Goal: Task Accomplishment & Management: Use online tool/utility

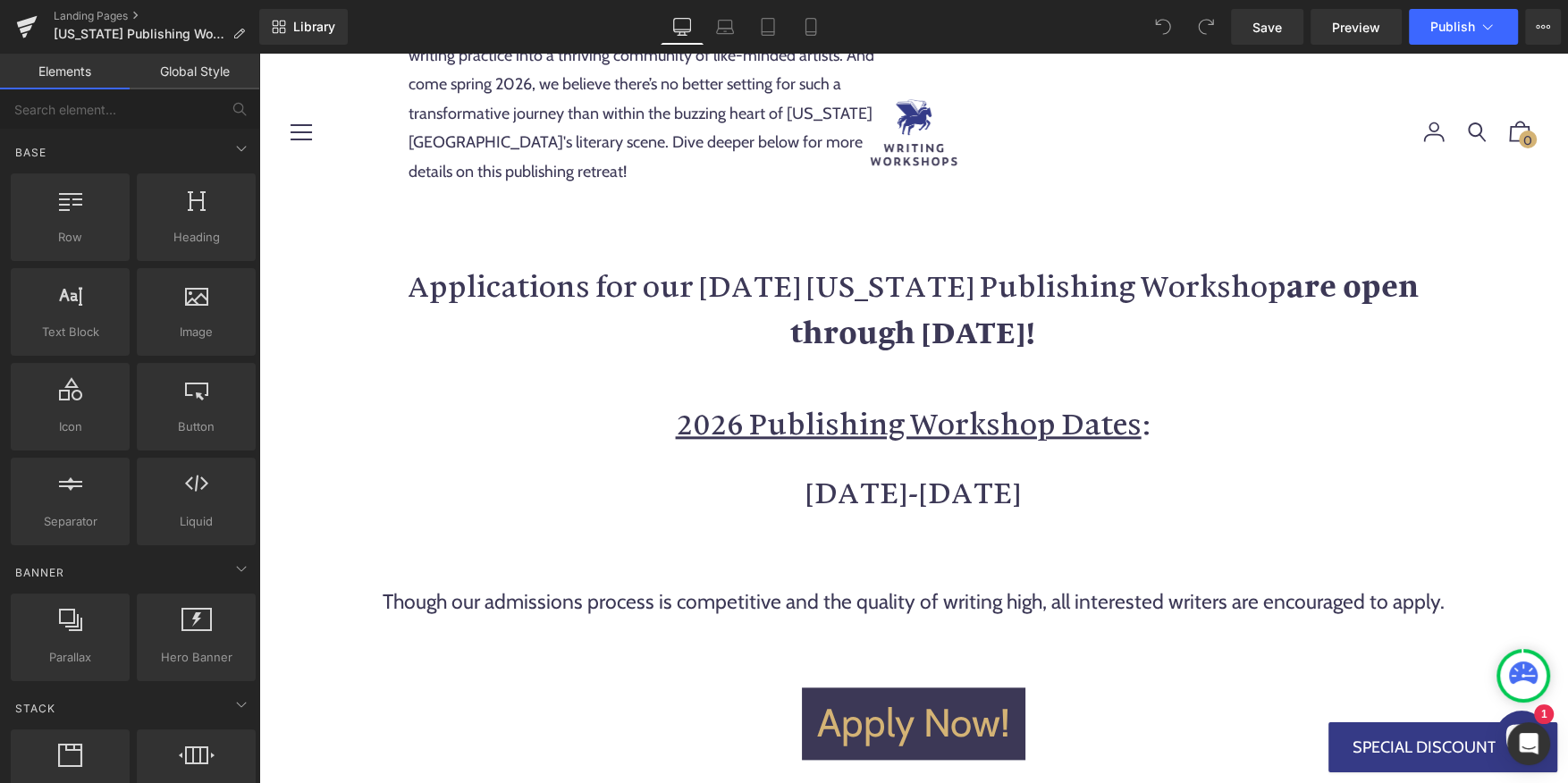
scroll to position [1776, 0]
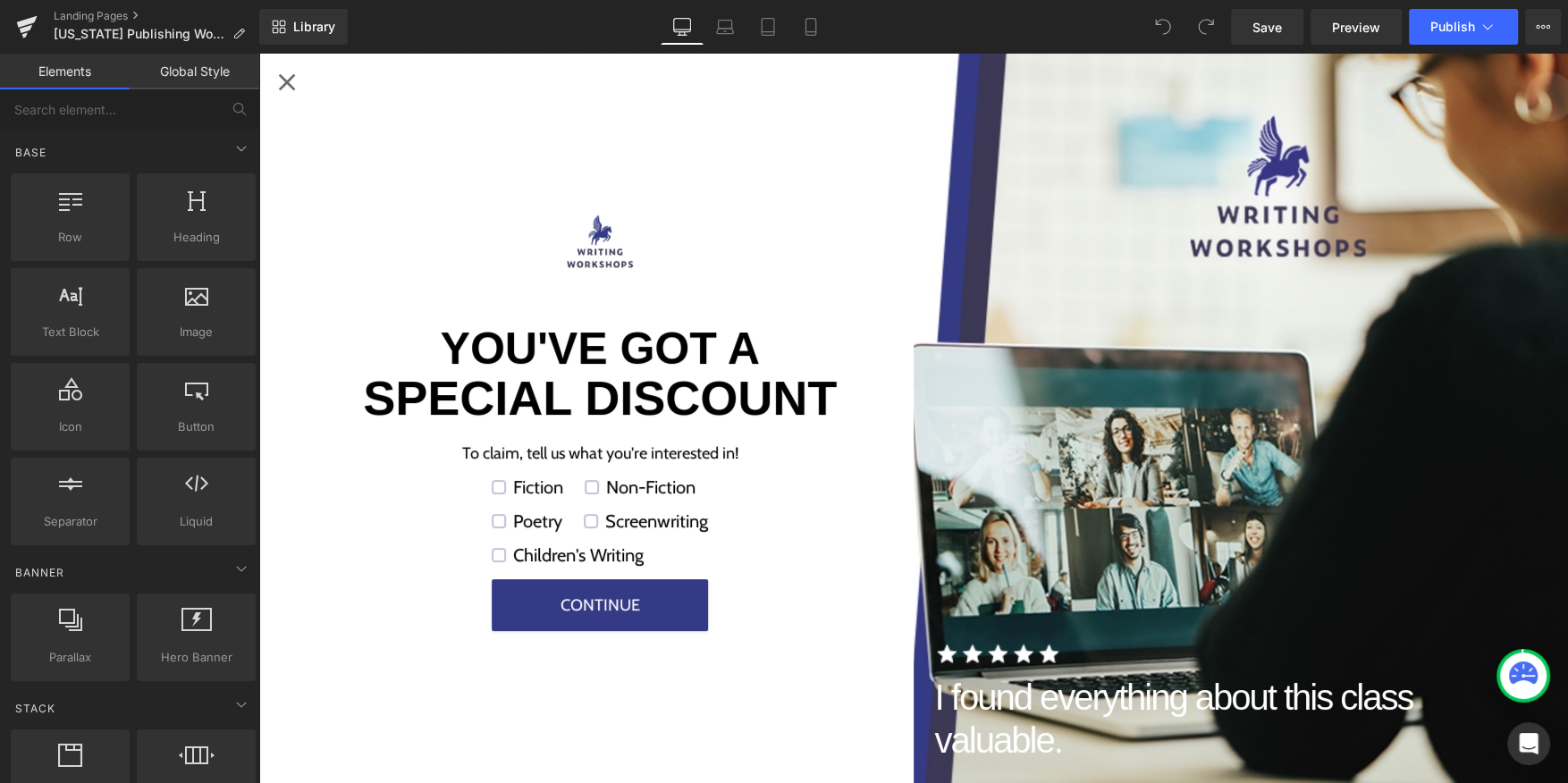
click at [288, 92] on div "Close popup" at bounding box center [287, 82] width 29 height 29
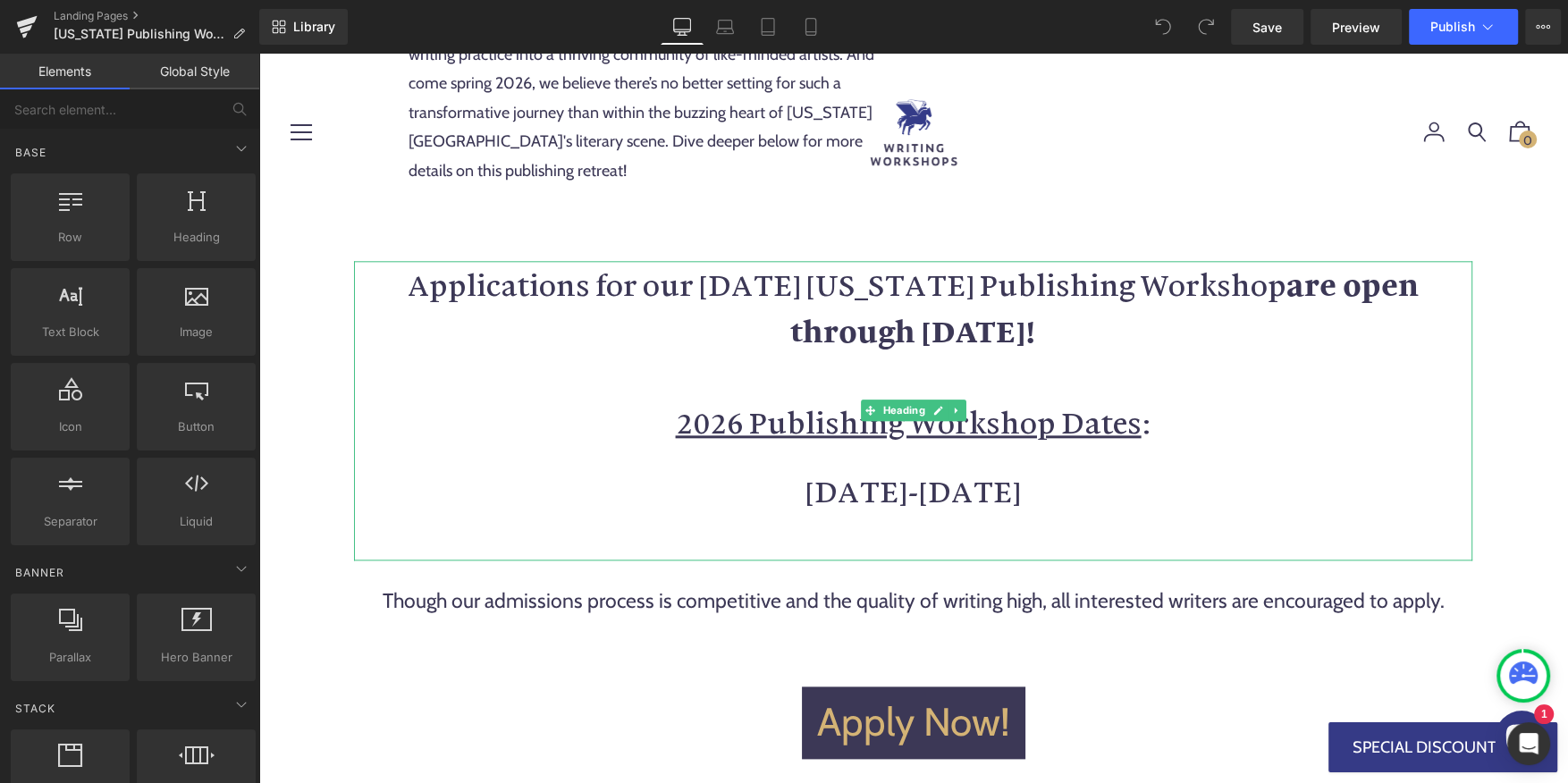
click at [915, 300] on strong "are open through [DATE]!" at bounding box center [1104, 307] width 628 height 87
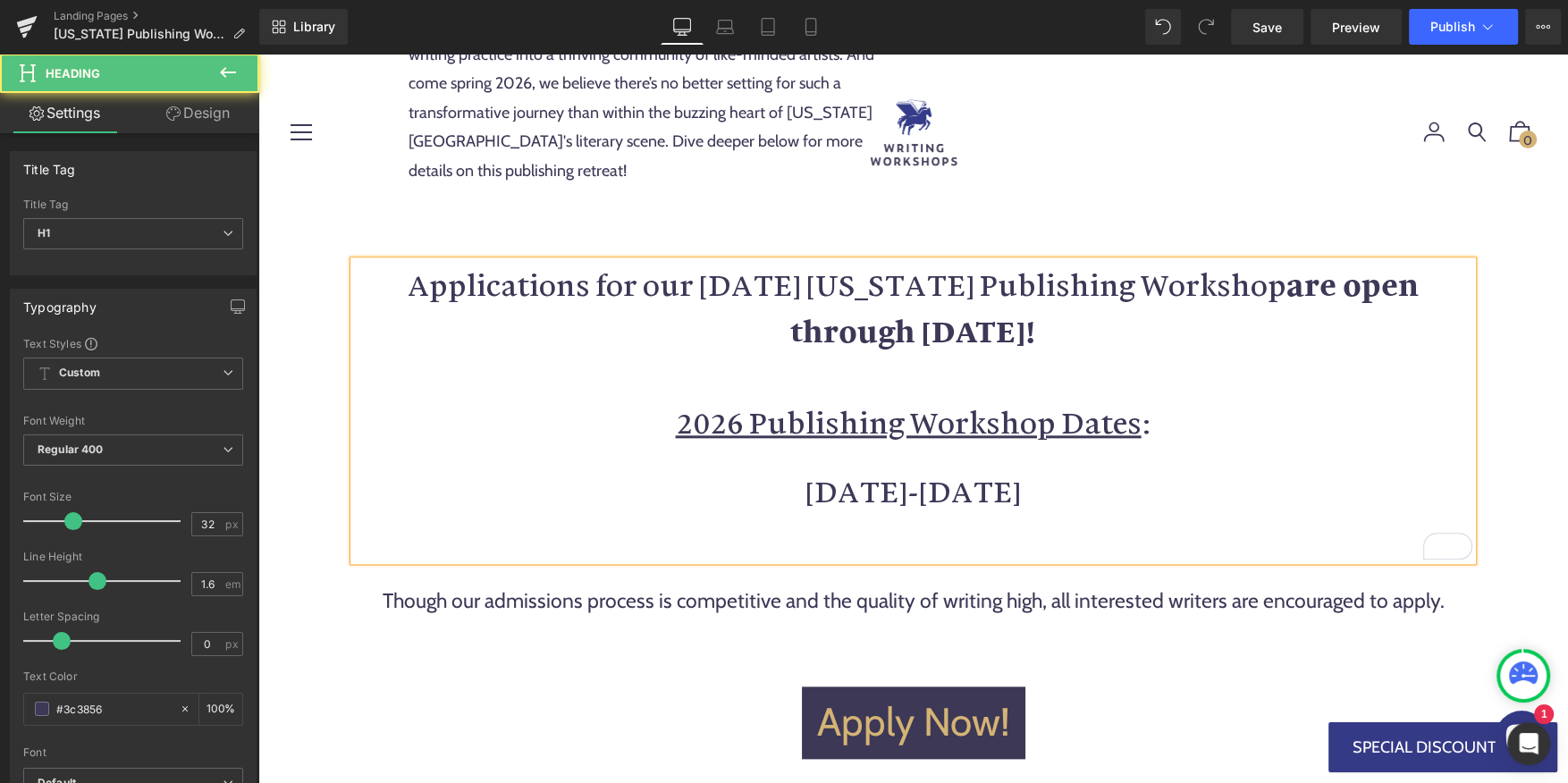
click at [984, 301] on strong "are open through [DATE]!" at bounding box center [1104, 307] width 628 height 87
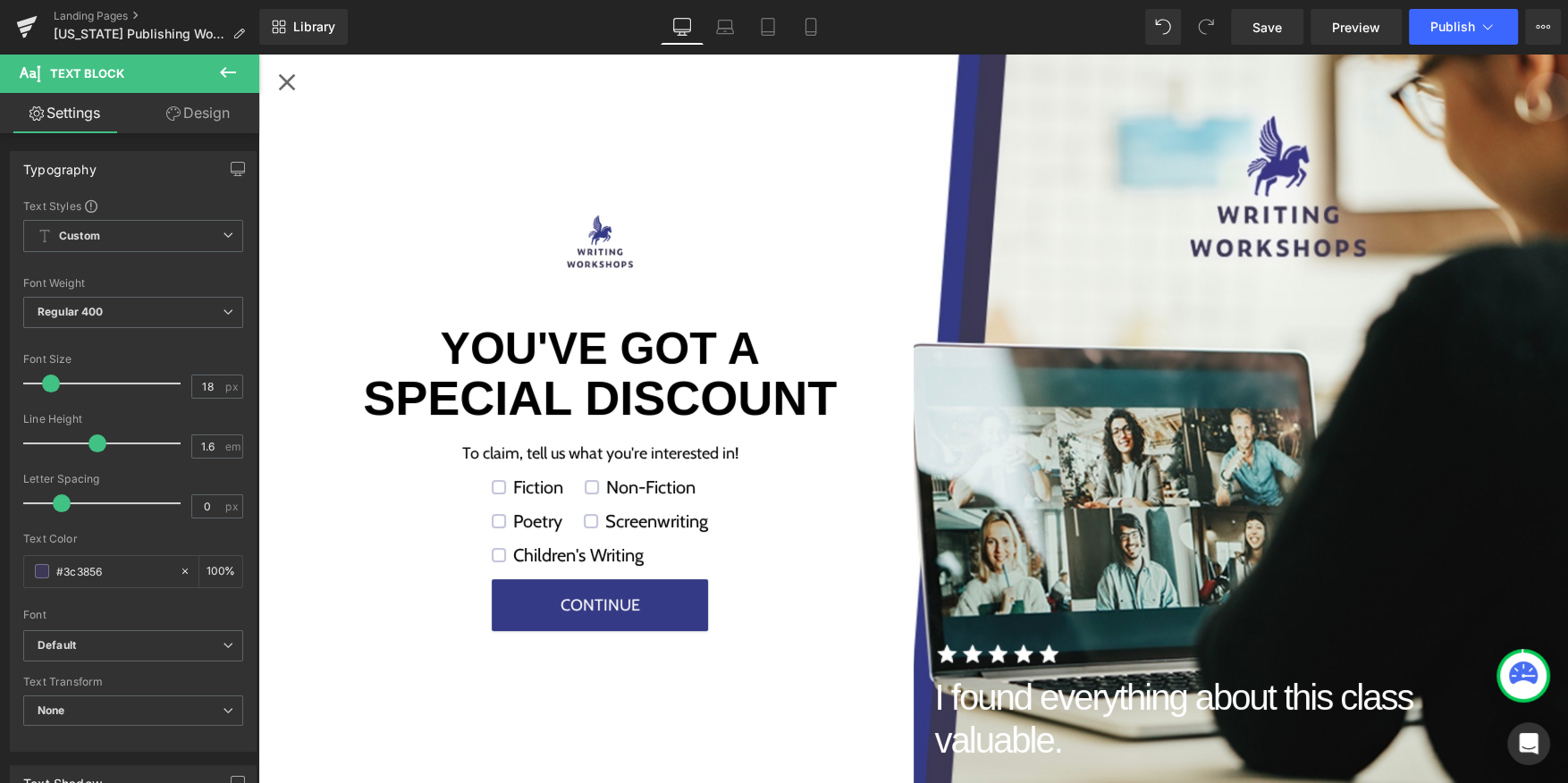
click at [292, 79] on div "Close popup" at bounding box center [287, 82] width 29 height 29
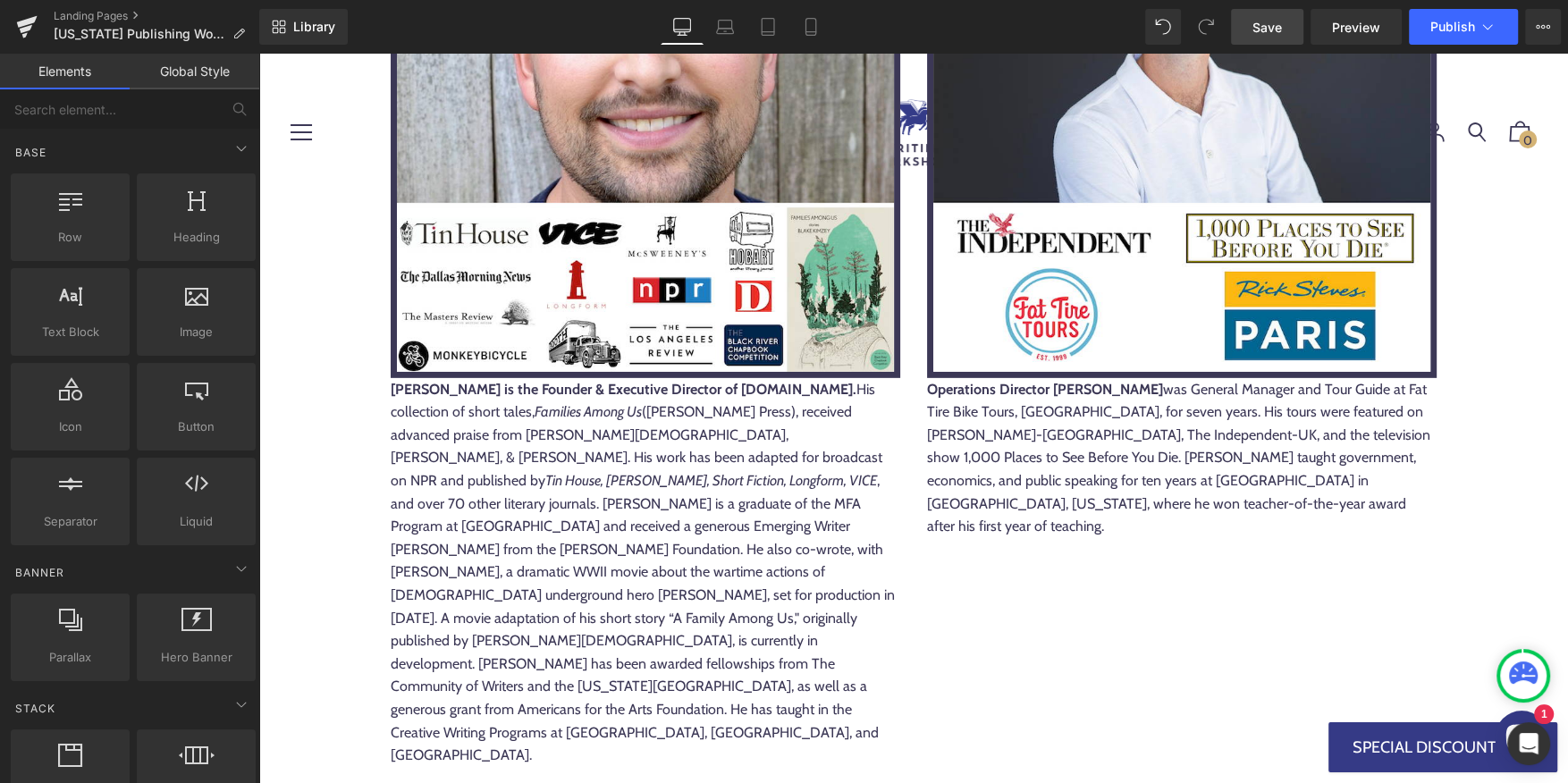
click at [1280, 32] on span "Save" at bounding box center [1266, 27] width 30 height 19
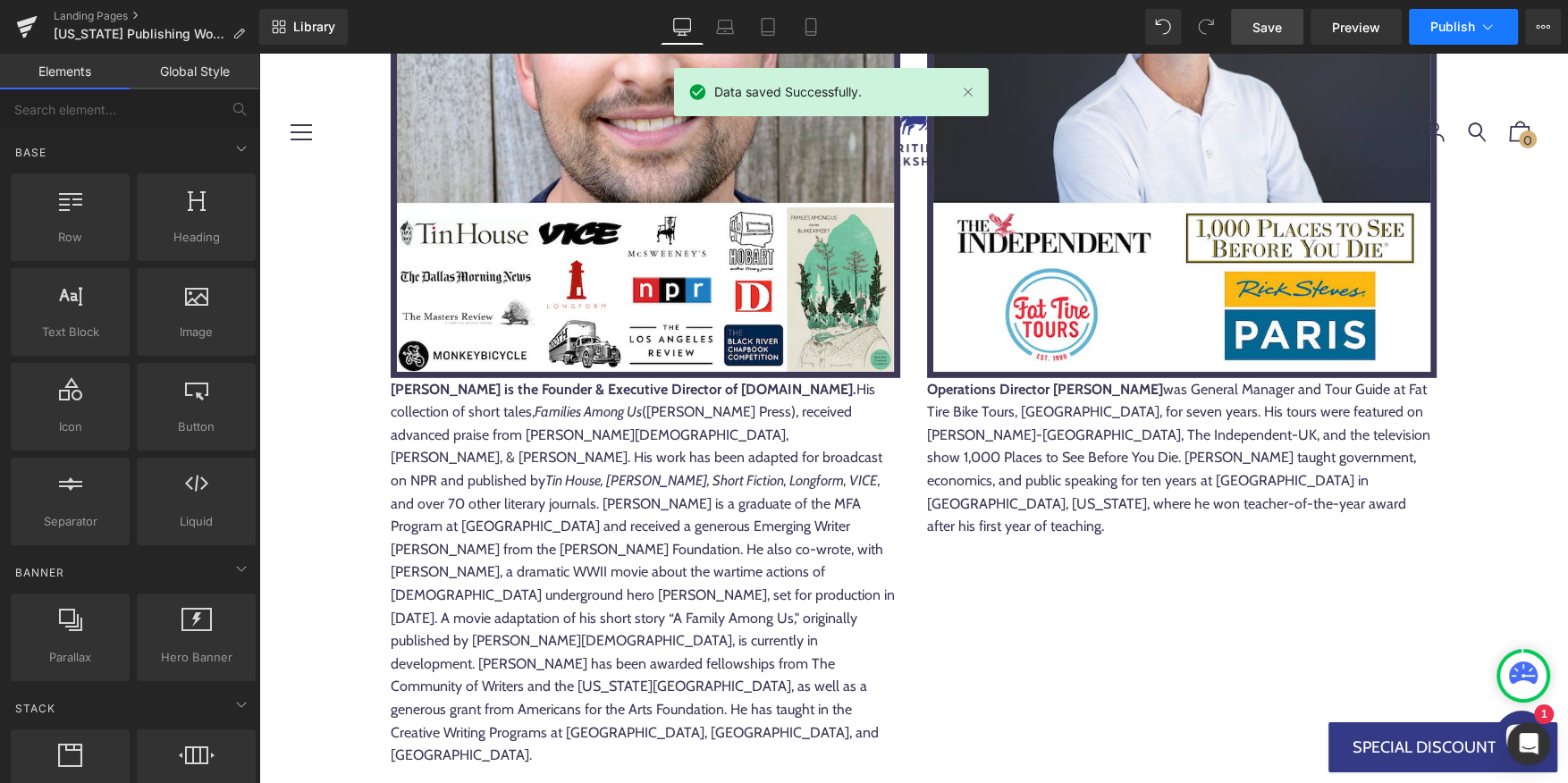
click at [1485, 18] on icon at bounding box center [1488, 27] width 18 height 18
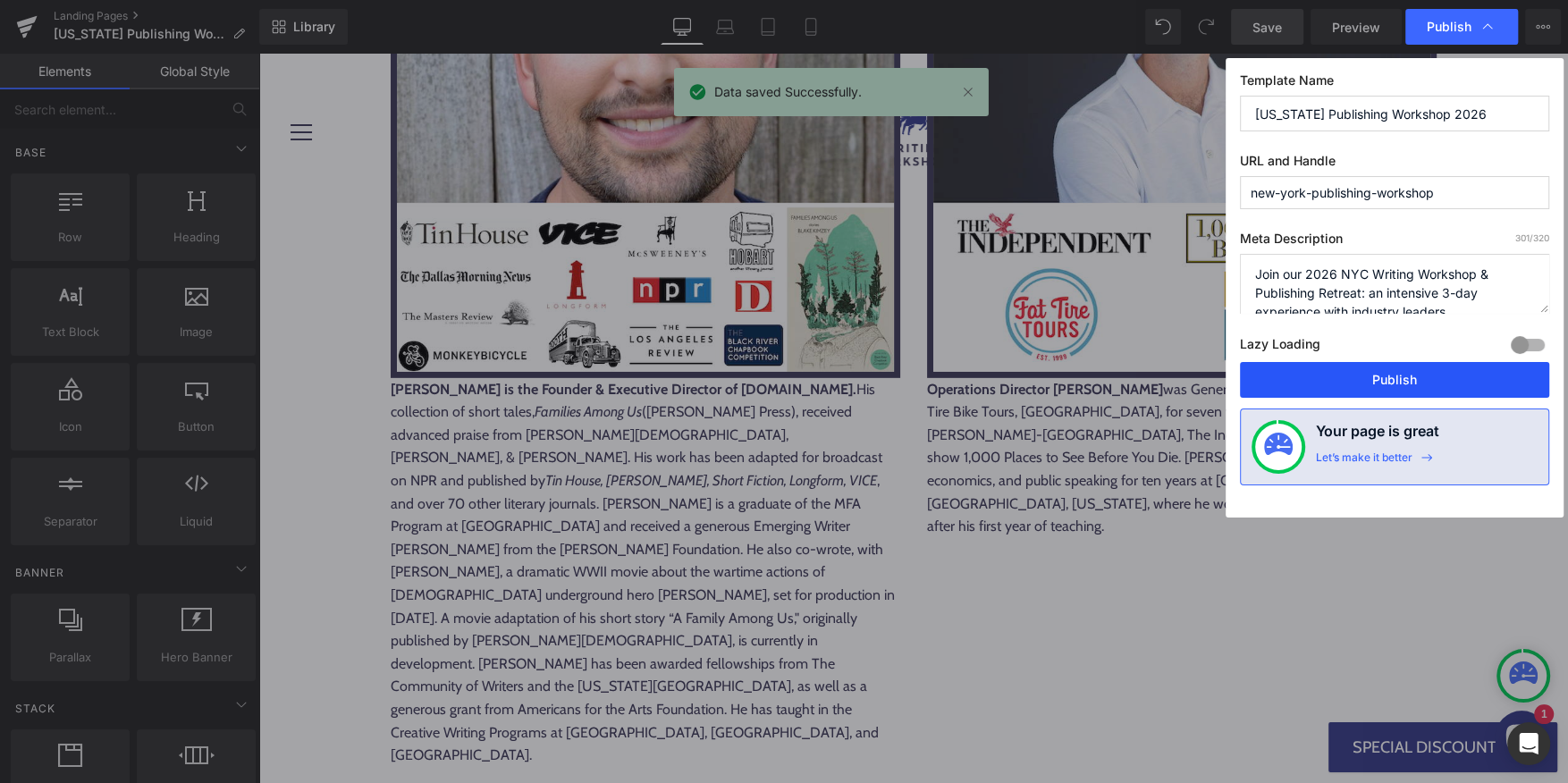
click at [1363, 378] on button "Publish" at bounding box center [1394, 380] width 310 height 36
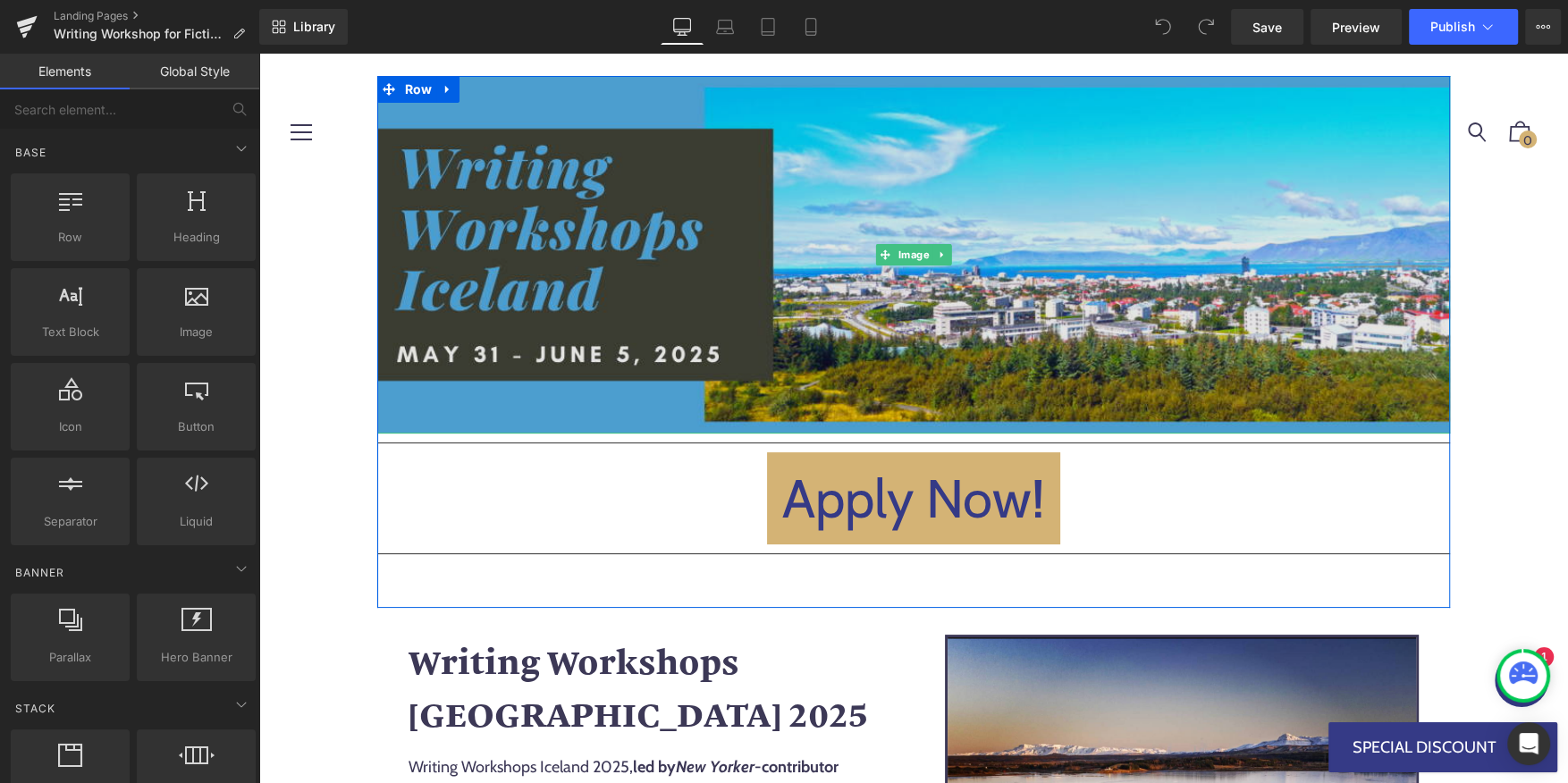
scroll to position [121, 0]
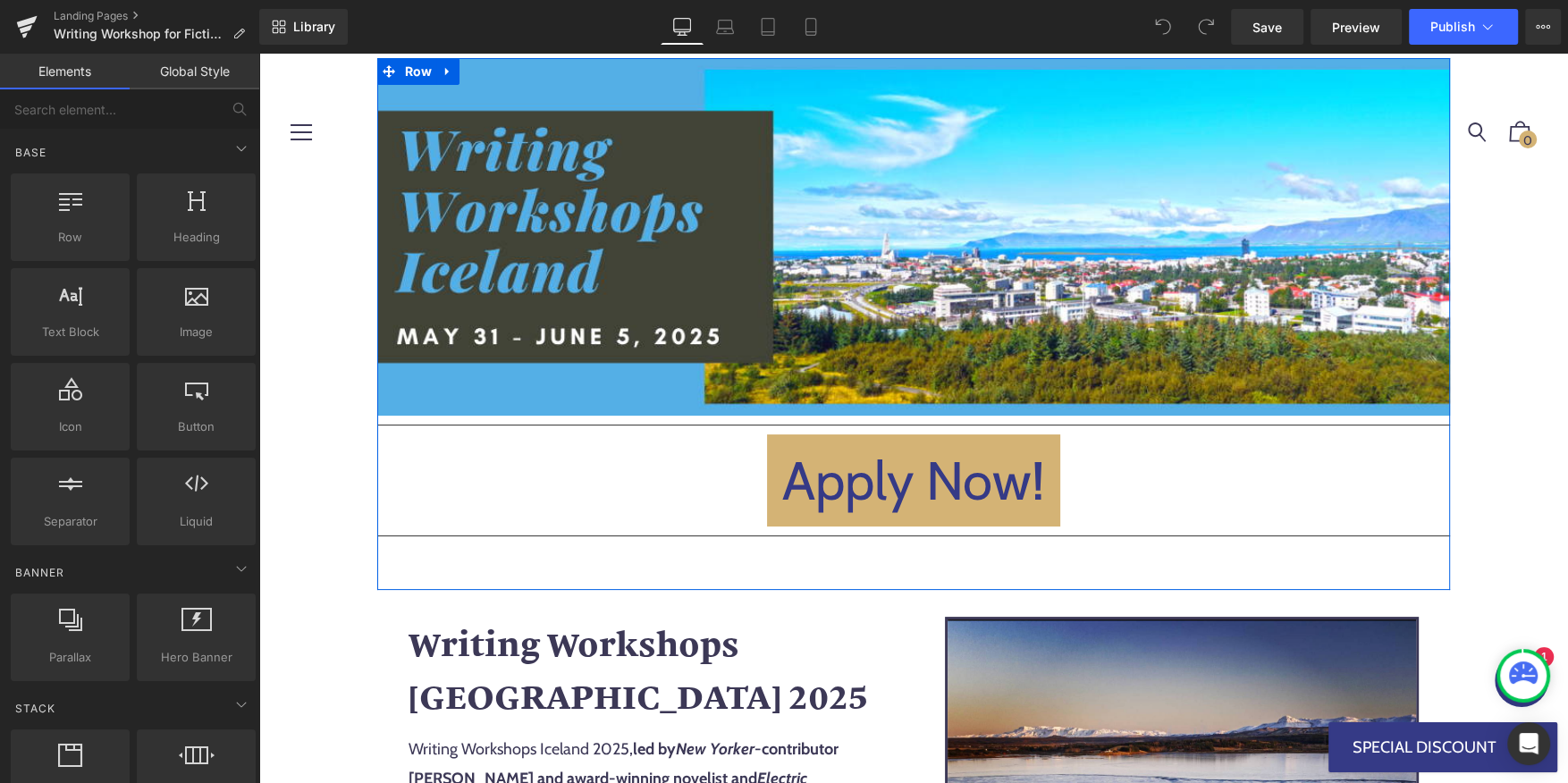
click at [901, 482] on div "Apply Now! Button" at bounding box center [914, 480] width 1072 height 92
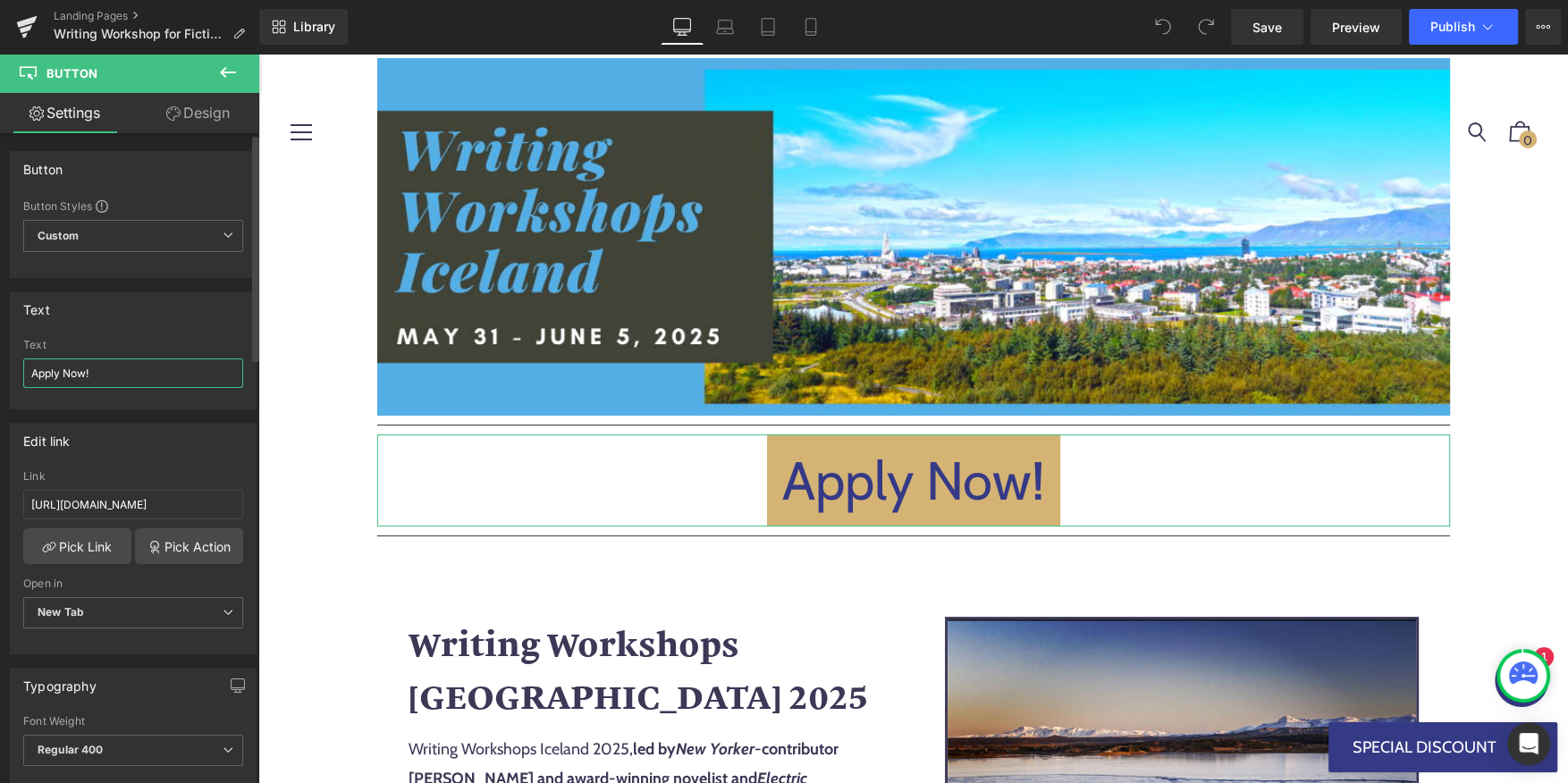
click at [153, 381] on input "Apply Now!" at bounding box center [134, 373] width 220 height 30
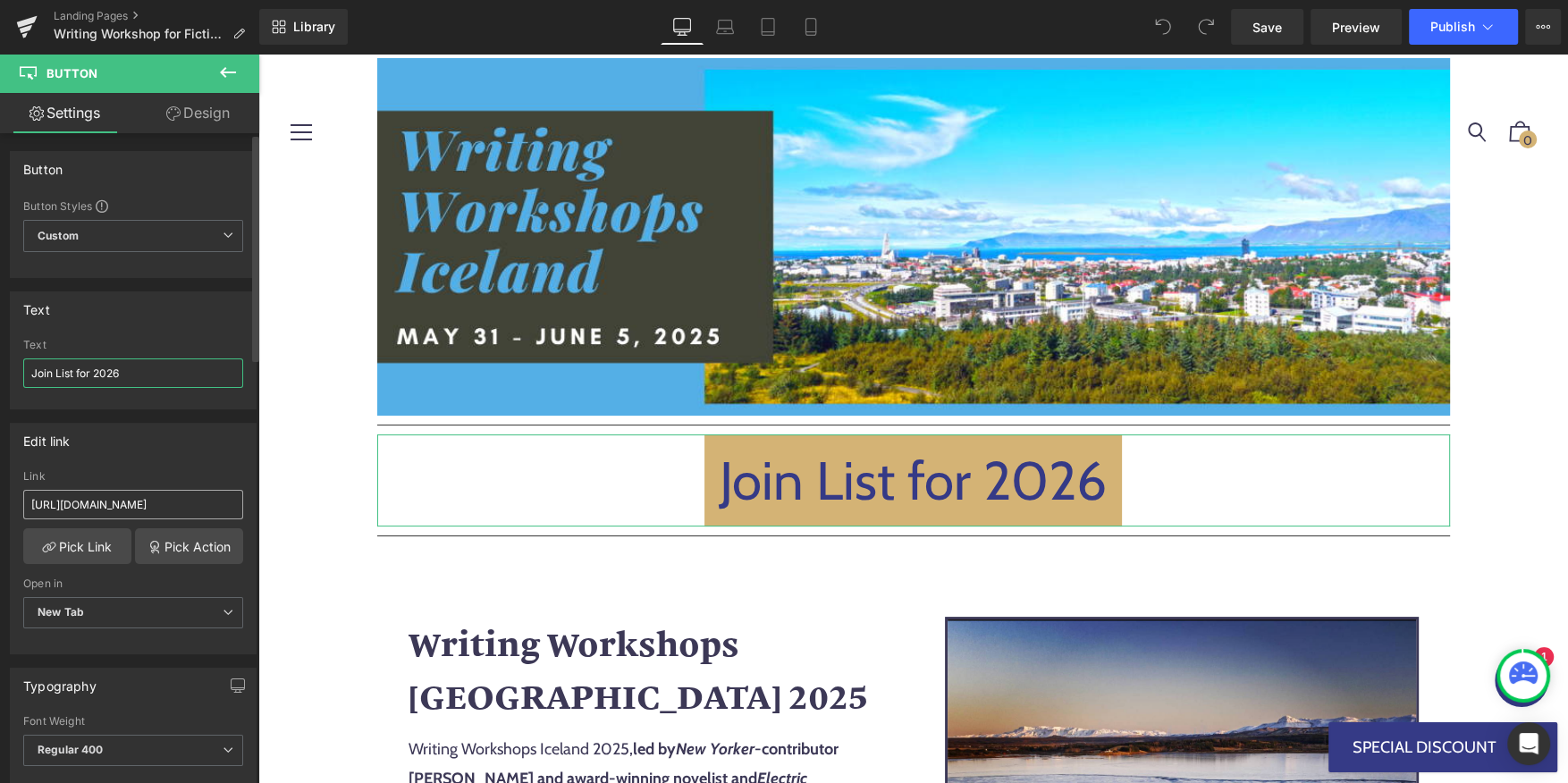
type input "Join List for 2026"
click at [89, 499] on input "https://writingworkshops.submittable.com/submit/315547/2025-writing-workshops-i…" at bounding box center [134, 505] width 220 height 30
paste input "com/pages/writing-workshops-dublin-2026"
click at [123, 498] on input "https://writingworkshops.com/pages/writing-workshops-dublin-2026-application" at bounding box center [134, 505] width 220 height 30
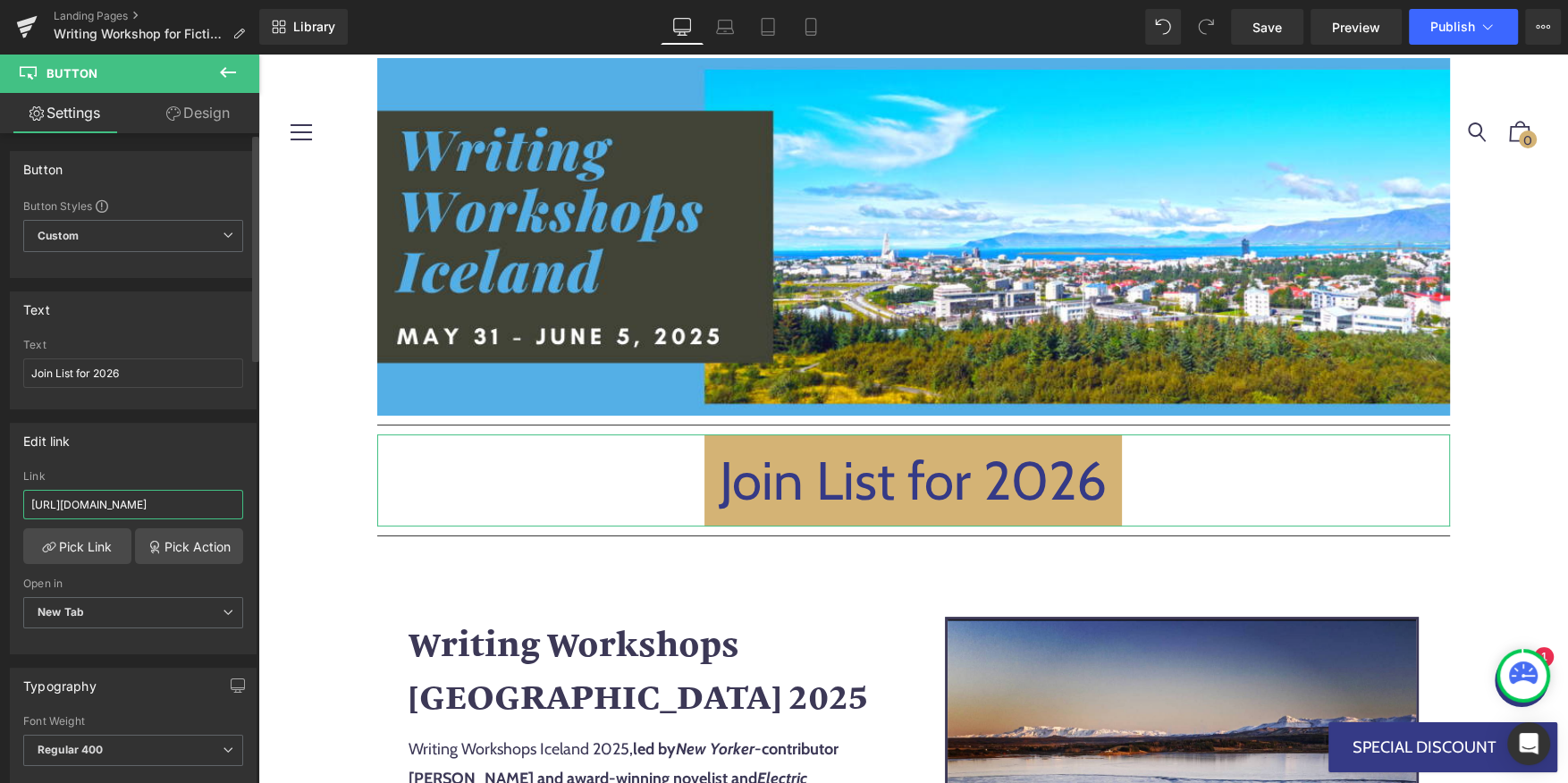
click at [172, 501] on input "https://writingworkshops.com/pages/writing-workshops-dublin-2026-application" at bounding box center [134, 505] width 220 height 30
paste input "iceland-2026-notifications"
type input "https://writingworkshops.com/pages/writing-workshops-iceland-2026-notifications"
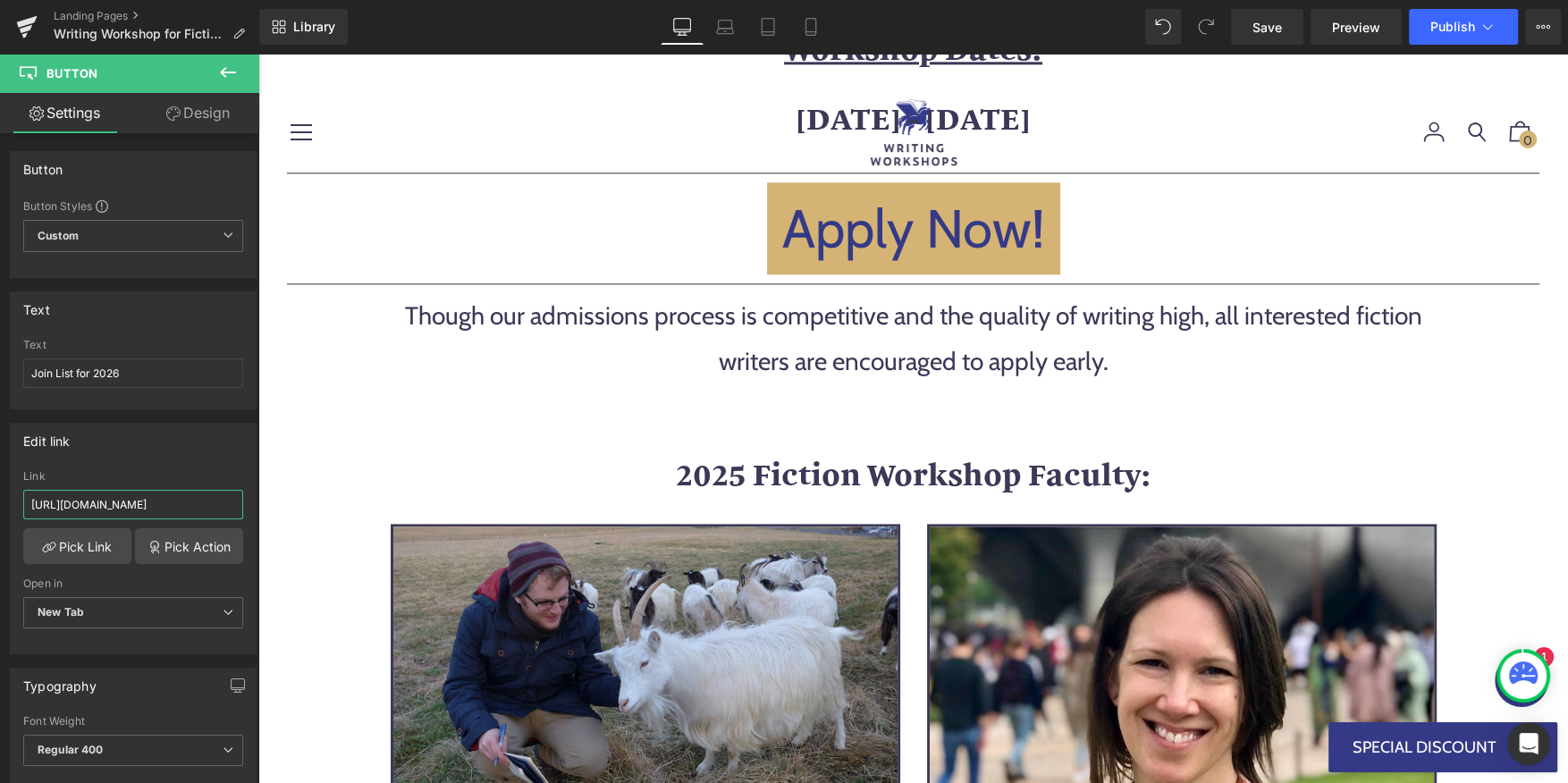
scroll to position [2186, 0]
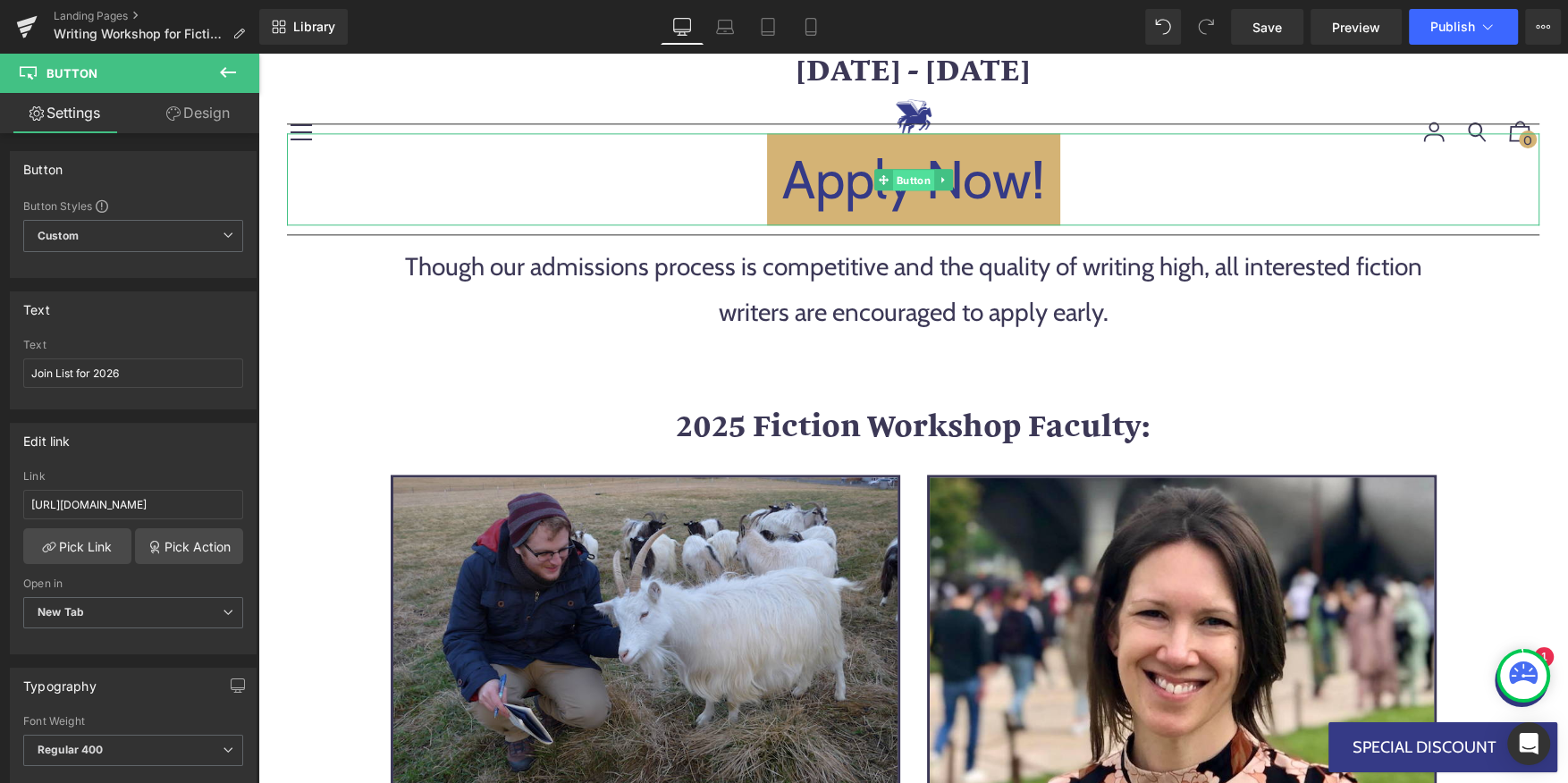
click at [902, 180] on span "Button" at bounding box center [913, 181] width 42 height 22
click at [132, 495] on input "https://writingworkshops.submittable.com/submit/315547/2025-writing-workshops-i…" at bounding box center [134, 505] width 220 height 30
click at [147, 365] on input "Apply Now!" at bounding box center [134, 373] width 220 height 30
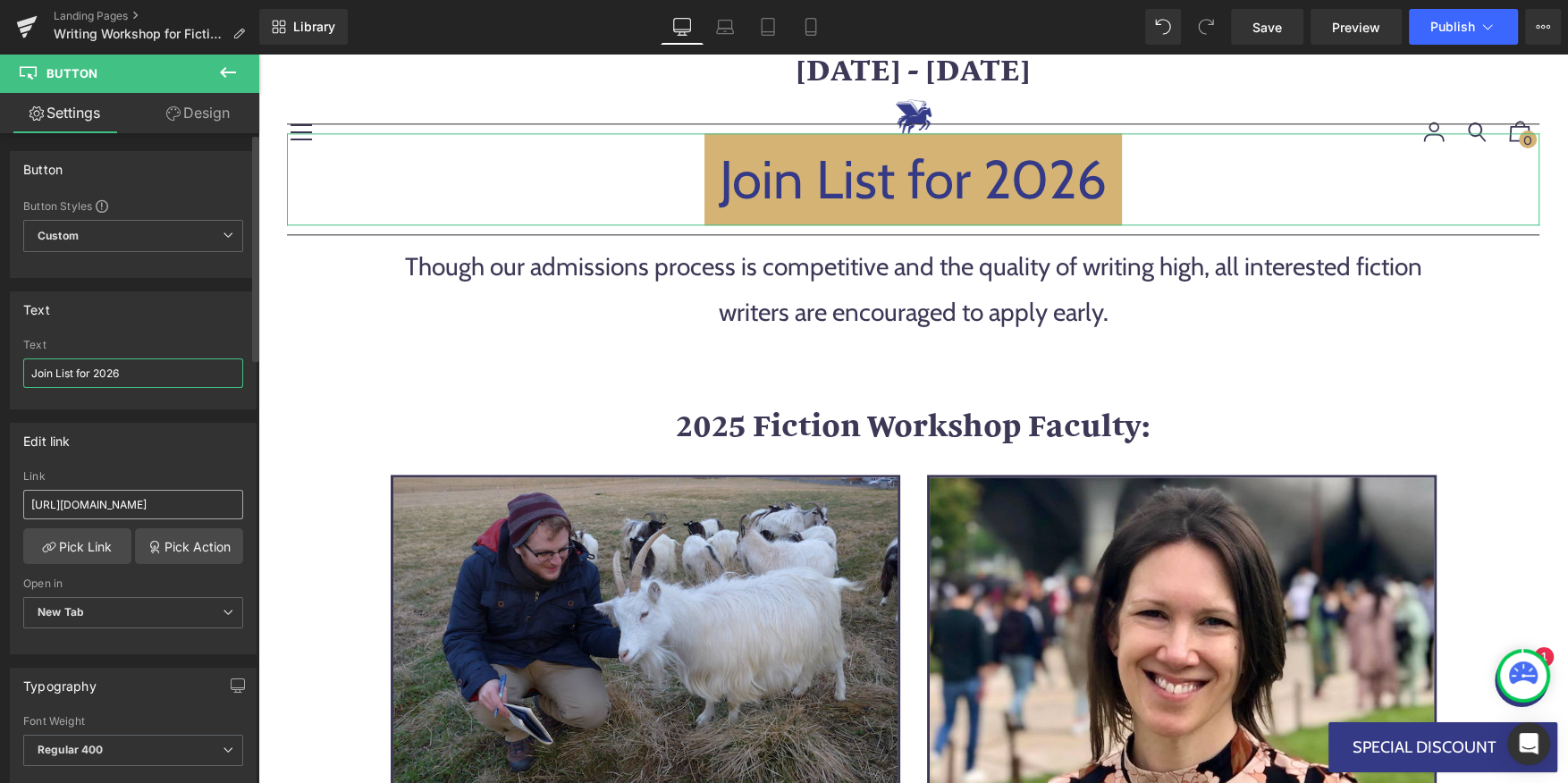
type input "Join List for 2026"
click at [108, 503] on input "https://writingworkshops.submittable.com/submit/315547/2025-writing-workshops-i…" at bounding box center [134, 505] width 220 height 30
paste input "com/pages/writing-workshops-iceland-2026-notifications"
type input "https://writingworkshops.com/pages/writing-workshops-iceland-2026-notifications"
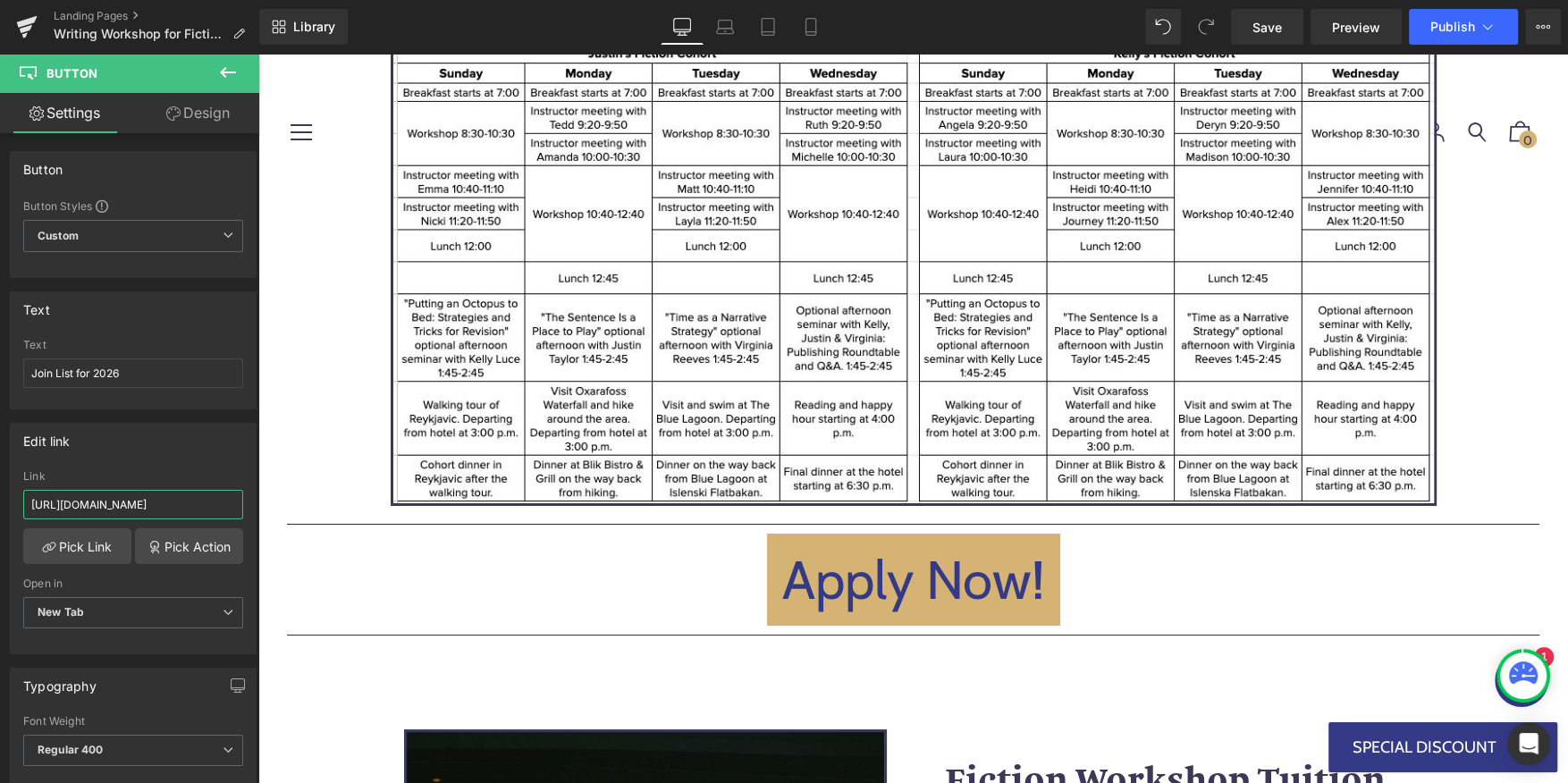
scroll to position [5833, 0]
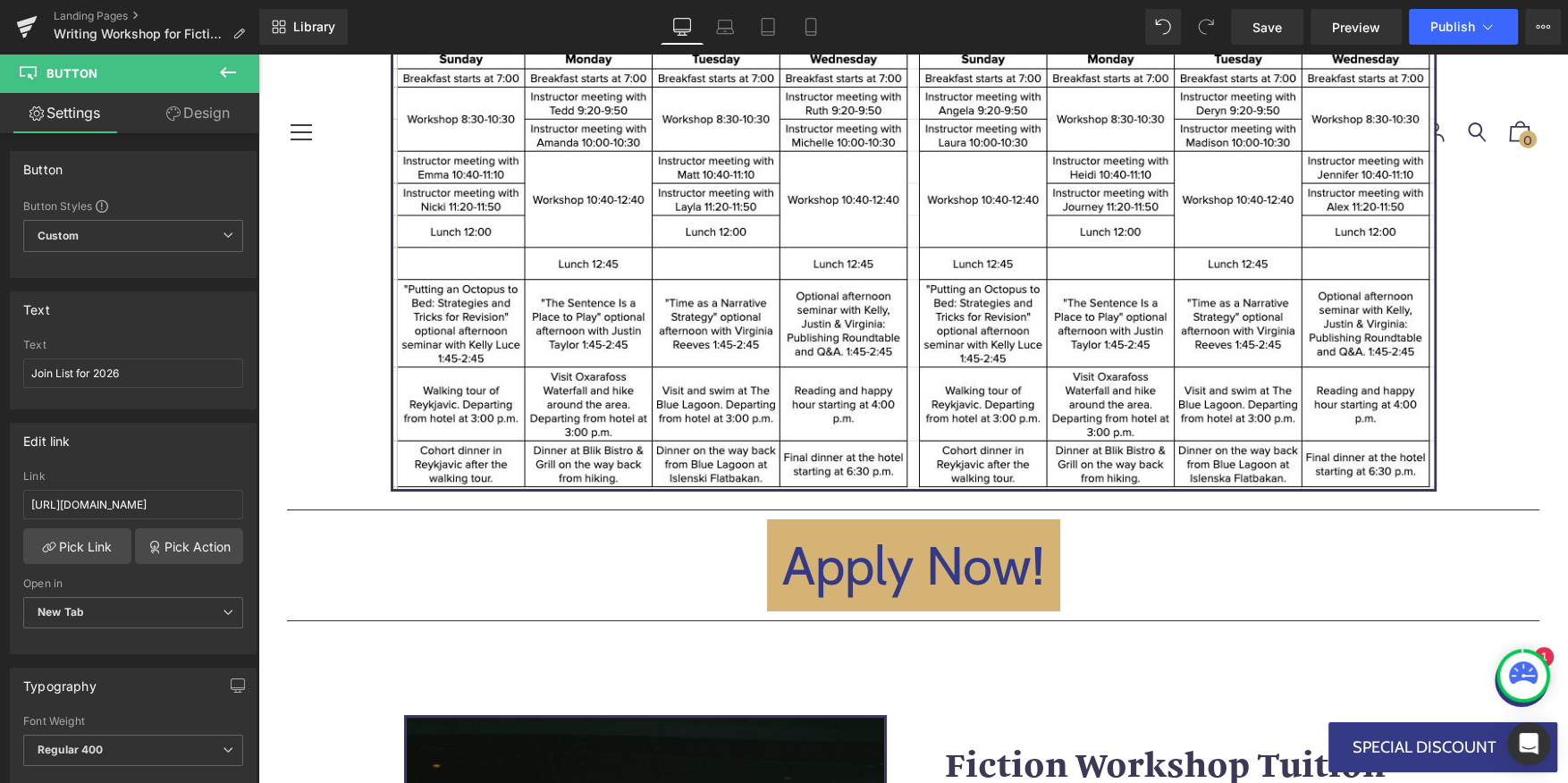
click at [912, 519] on div "Apply Now! Button" at bounding box center [913, 565] width 1252 height 92
click at [906, 556] on span "Button" at bounding box center [913, 567] width 42 height 22
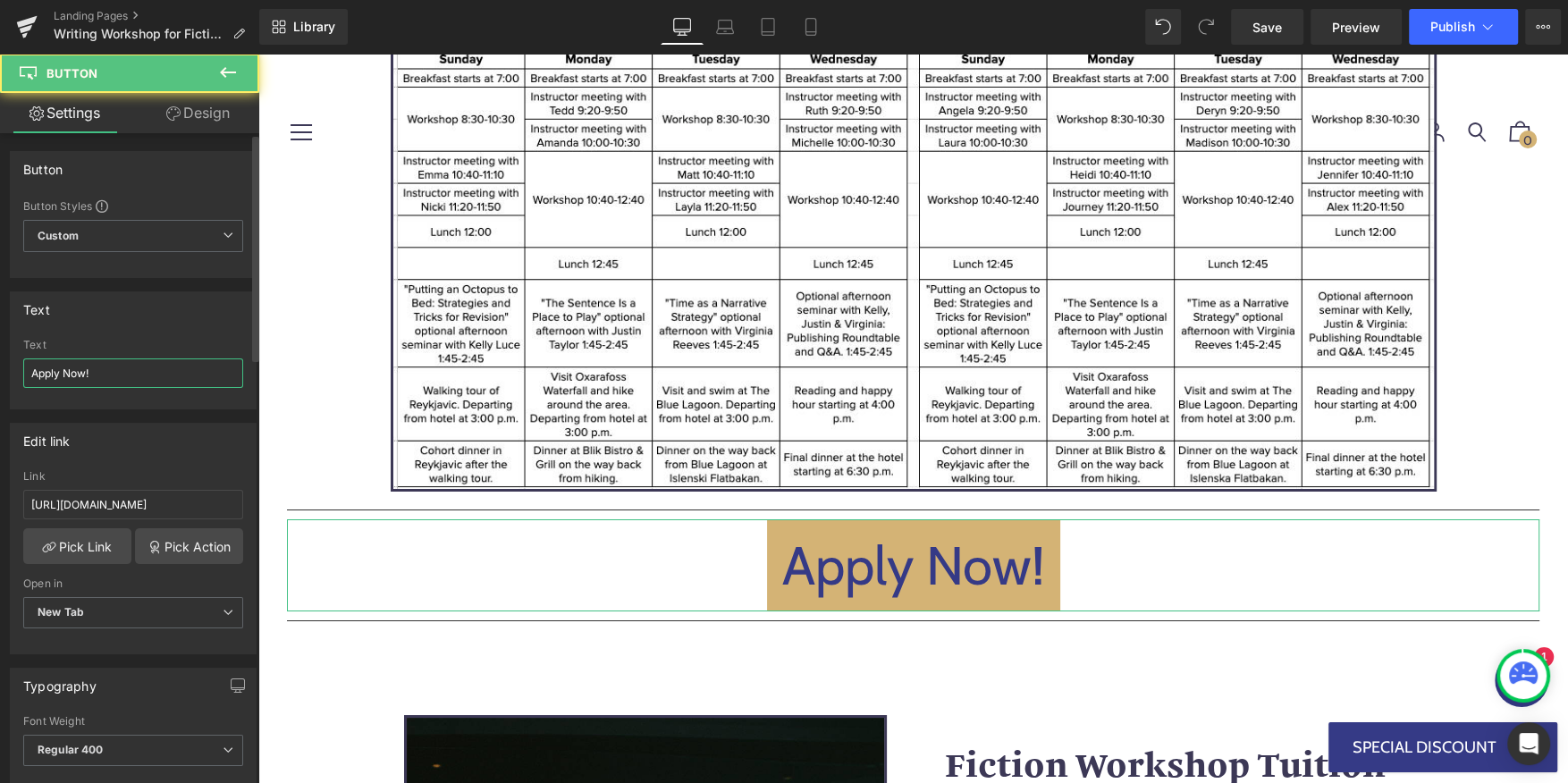
click at [151, 365] on input "Apply Now!" at bounding box center [134, 373] width 220 height 30
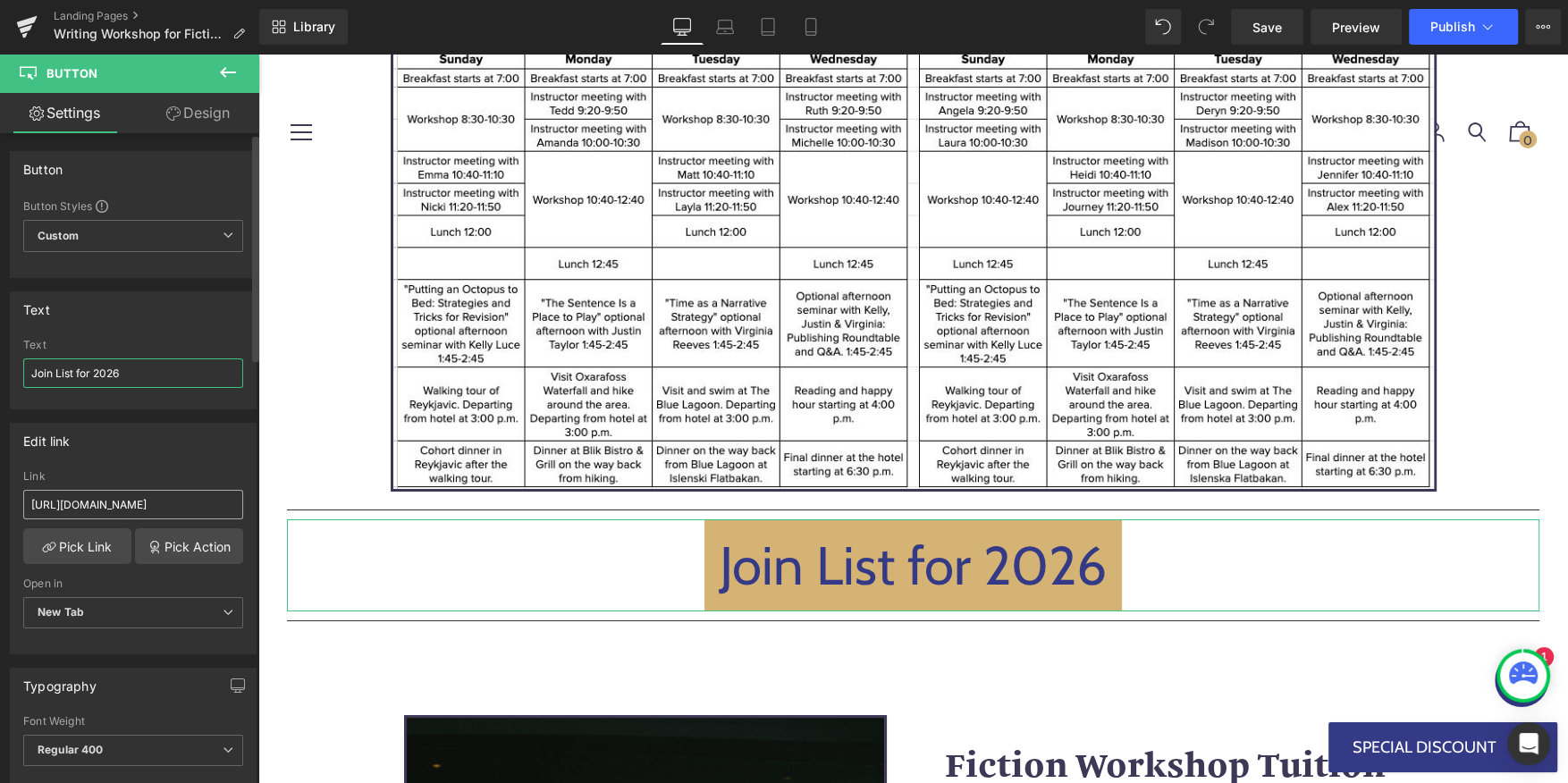
type input "Join List for 2026"
click at [85, 506] on input "https://writingworkshops.submittable.com/submit/315547/2025-writing-workshops-i…" at bounding box center [134, 505] width 220 height 30
paste input "com/pages/writing-workshops-iceland-2026-notifications"
type input "https://writingworkshops.com/pages/writing-workshops-iceland-2026-notifications"
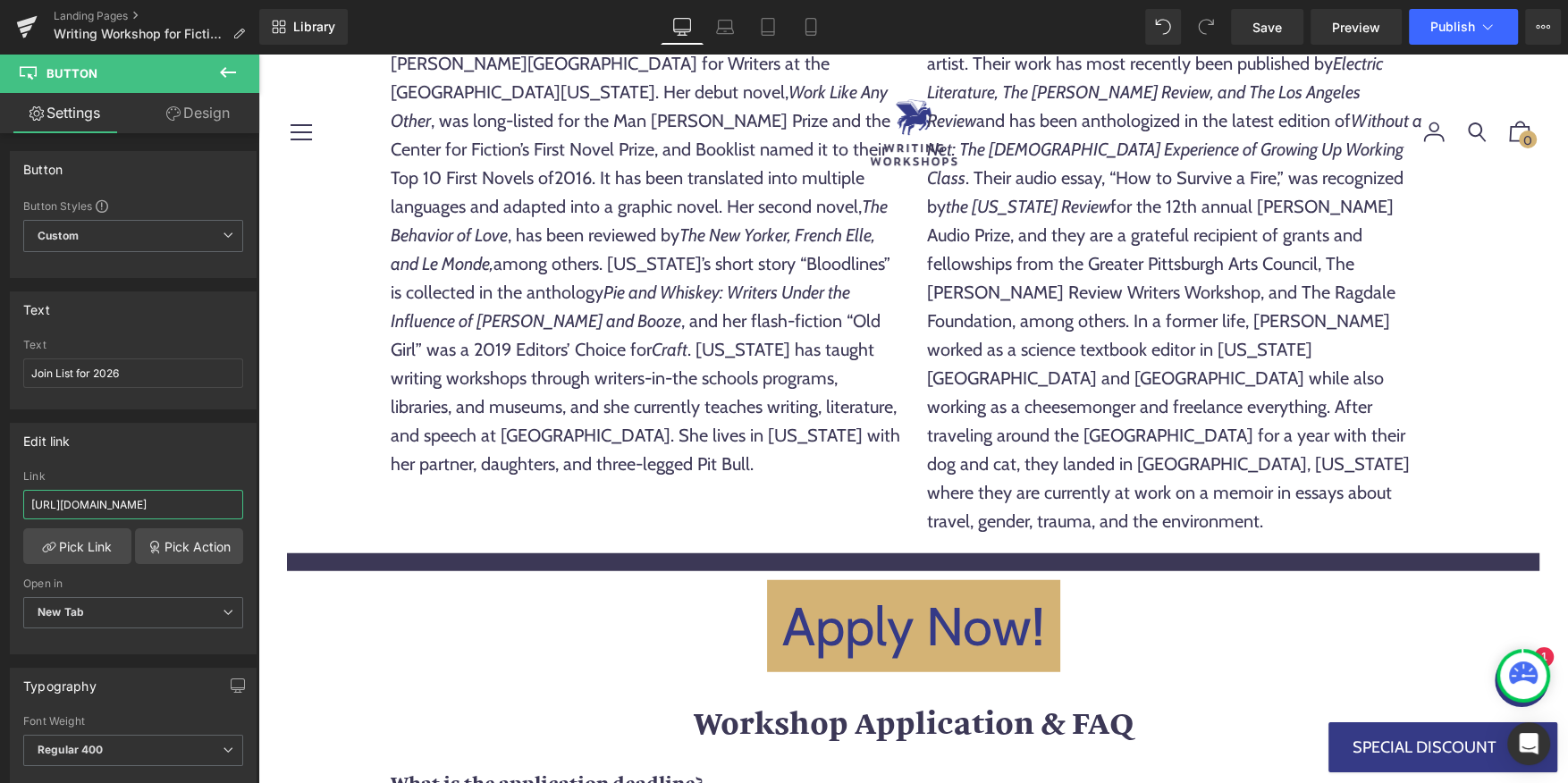
scroll to position [10451, 0]
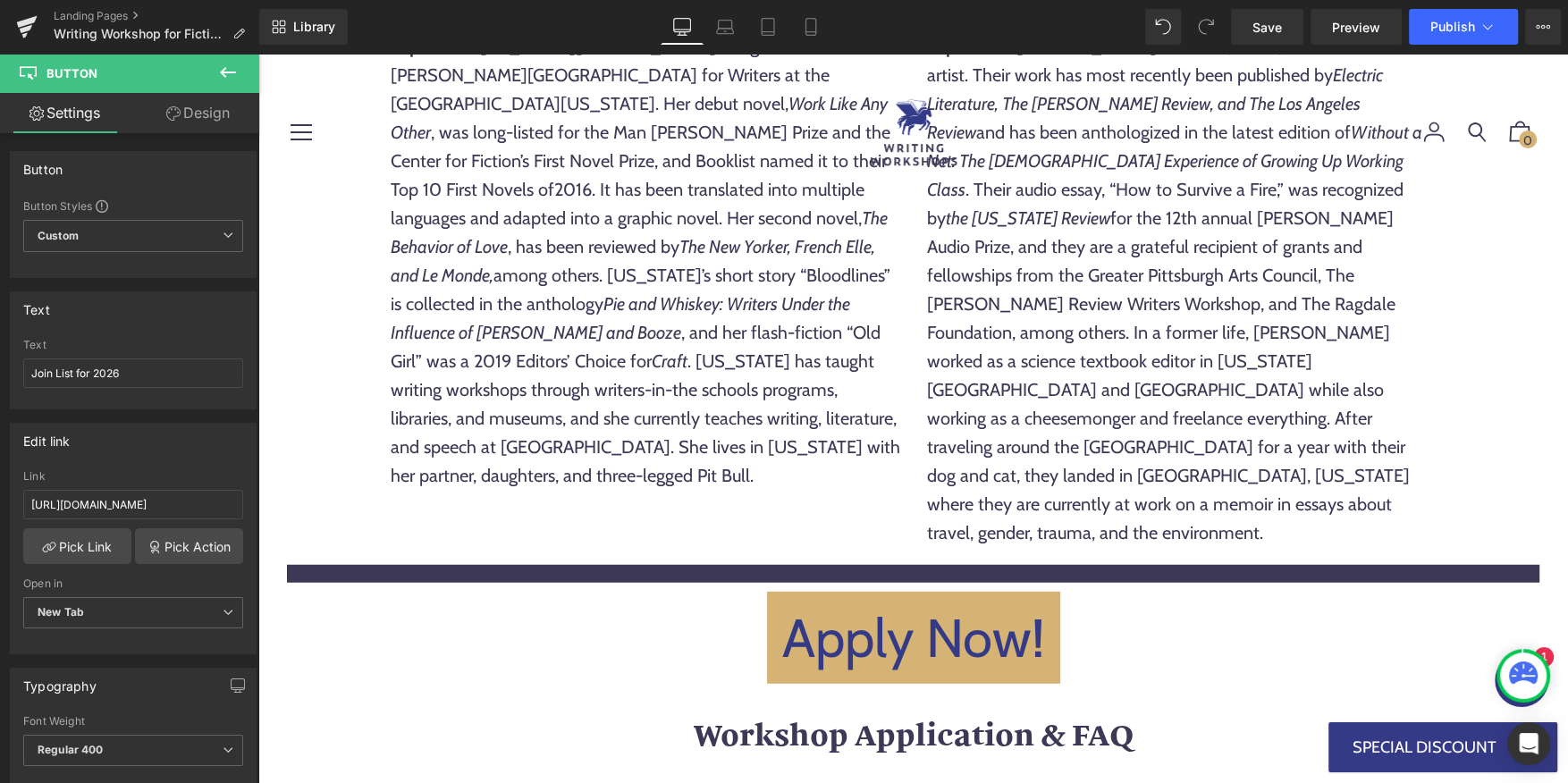
click at [904, 592] on div "Apply Now! Button" at bounding box center [913, 638] width 1252 height 92
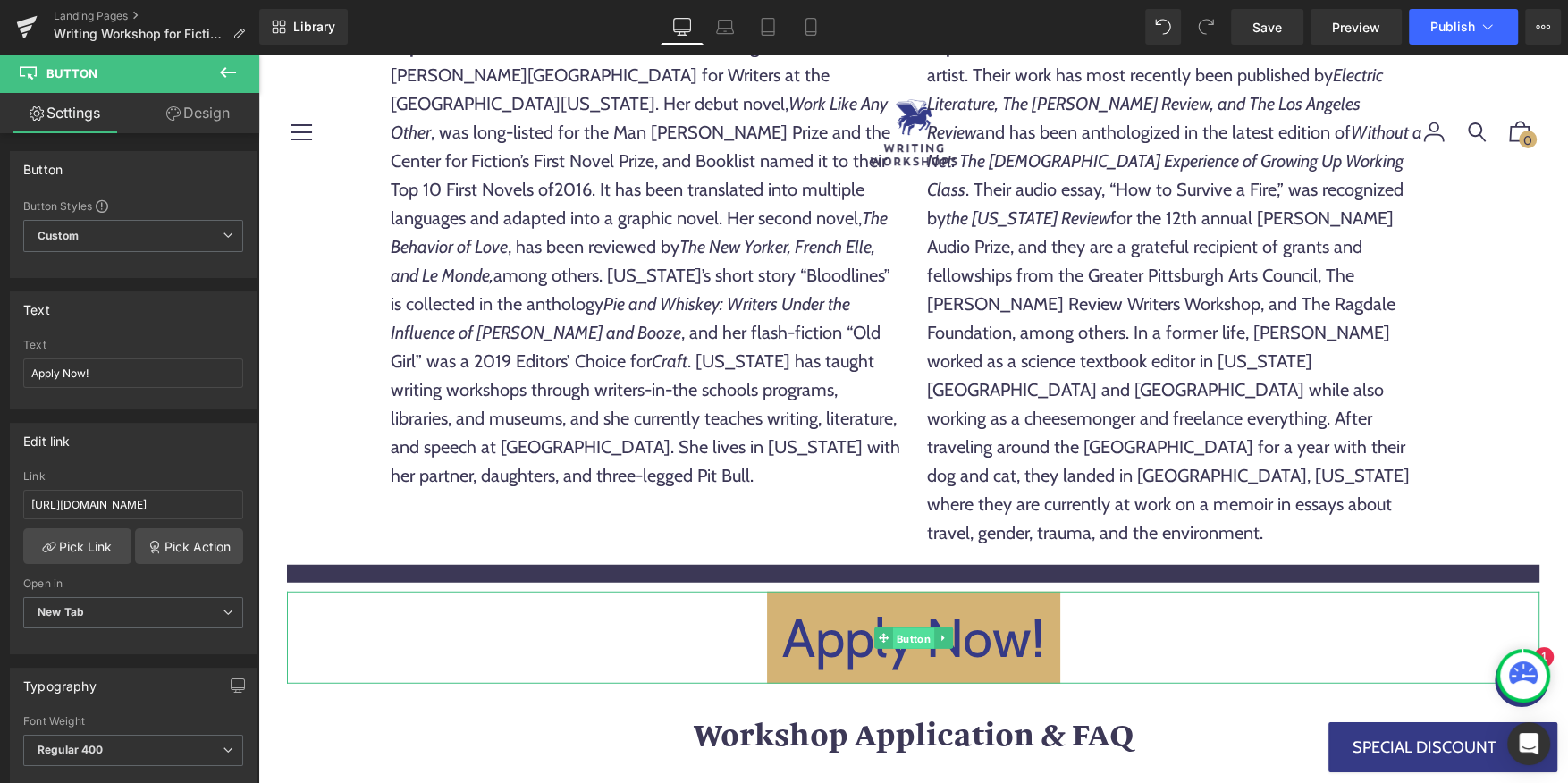
click at [911, 629] on span "Button" at bounding box center [913, 639] width 42 height 22
click at [144, 368] on input "Apply Now!" at bounding box center [134, 373] width 220 height 30
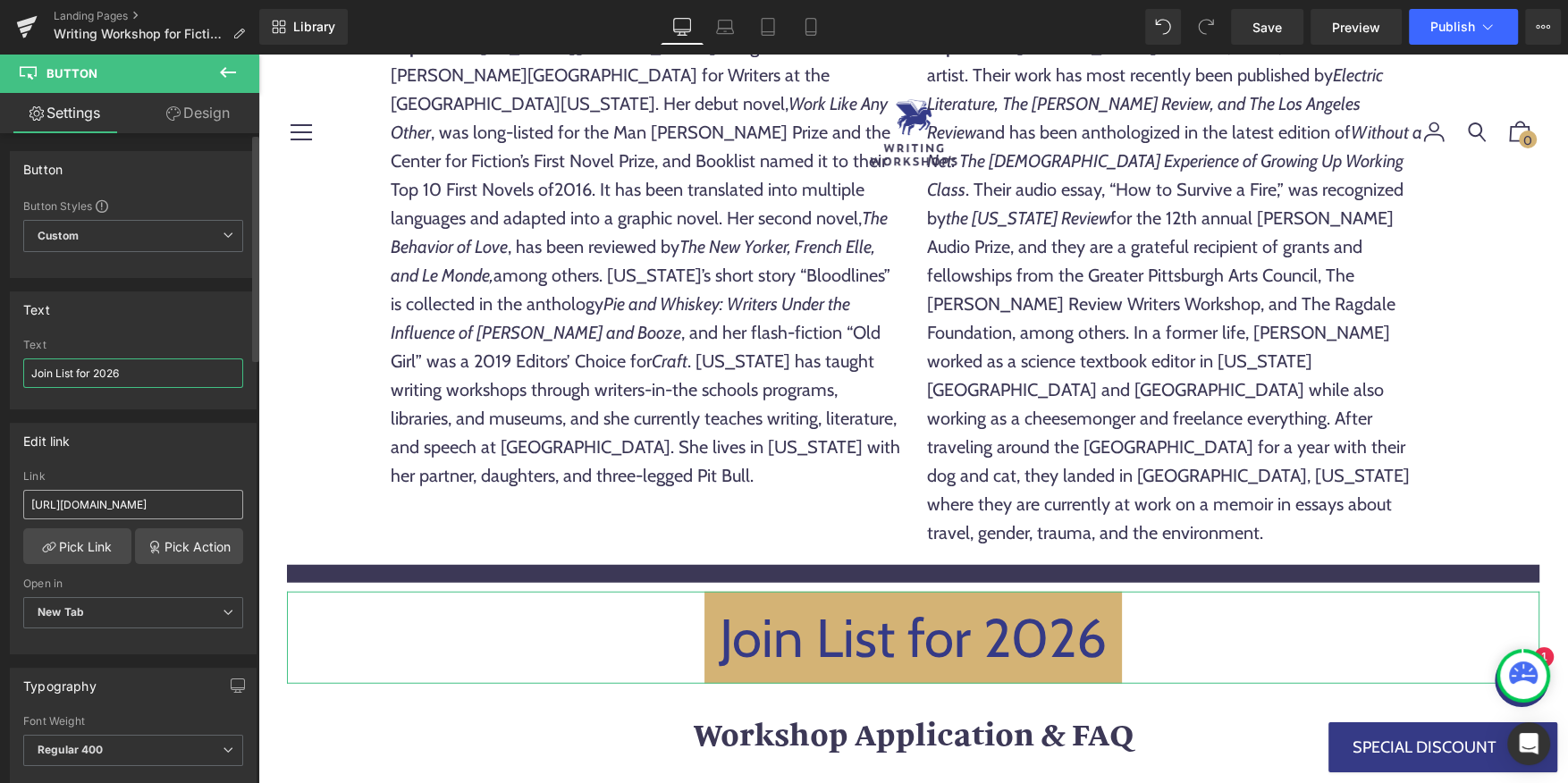
type input "Join List for 2026"
click at [87, 493] on input "https://writingworkshops.submittable.com/submit/315547/2025-writing-workshops-i…" at bounding box center [134, 505] width 220 height 30
paste input "com/pages/writing-workshops-iceland-2026-notifications"
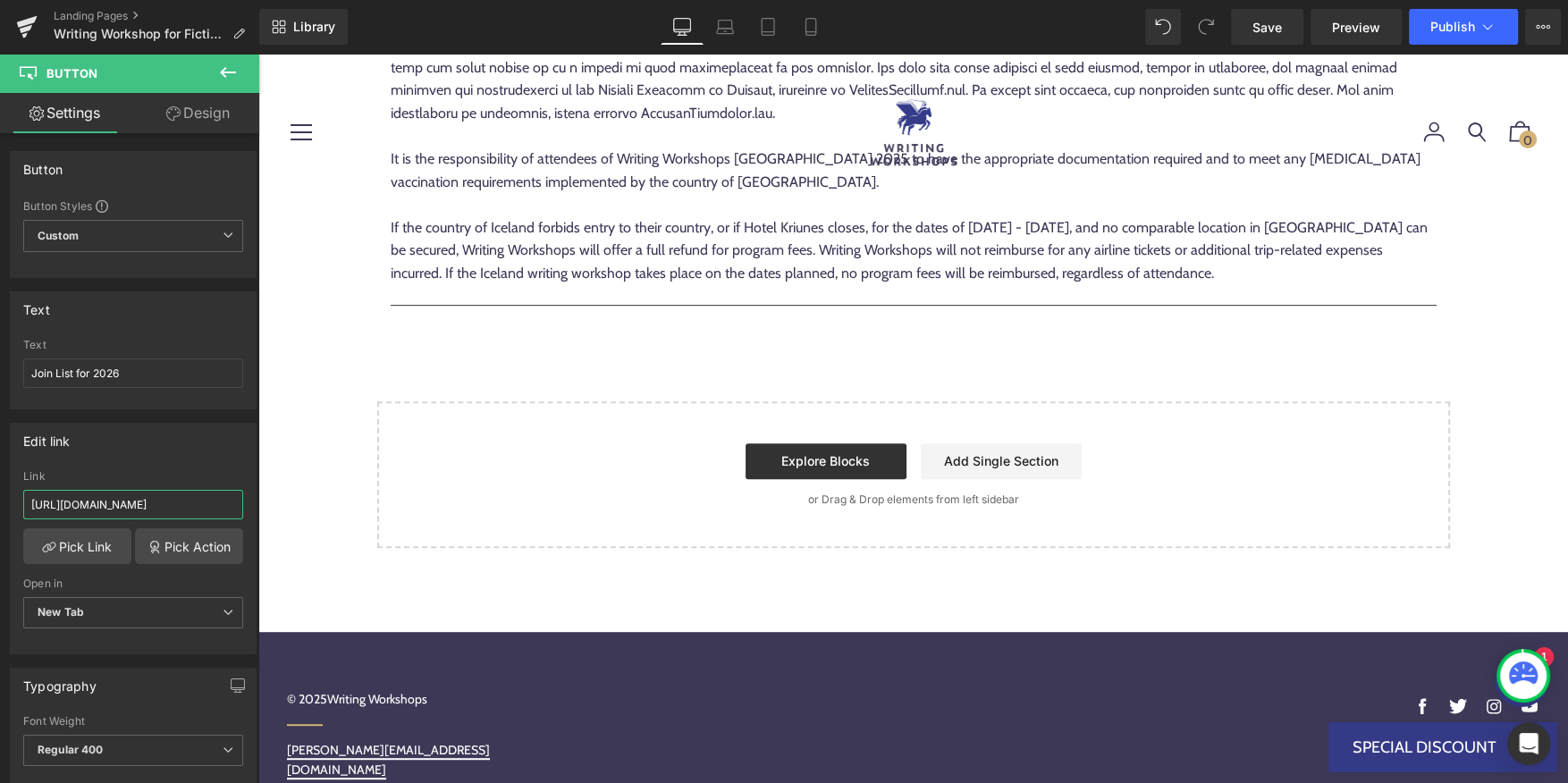
scroll to position [13232, 0]
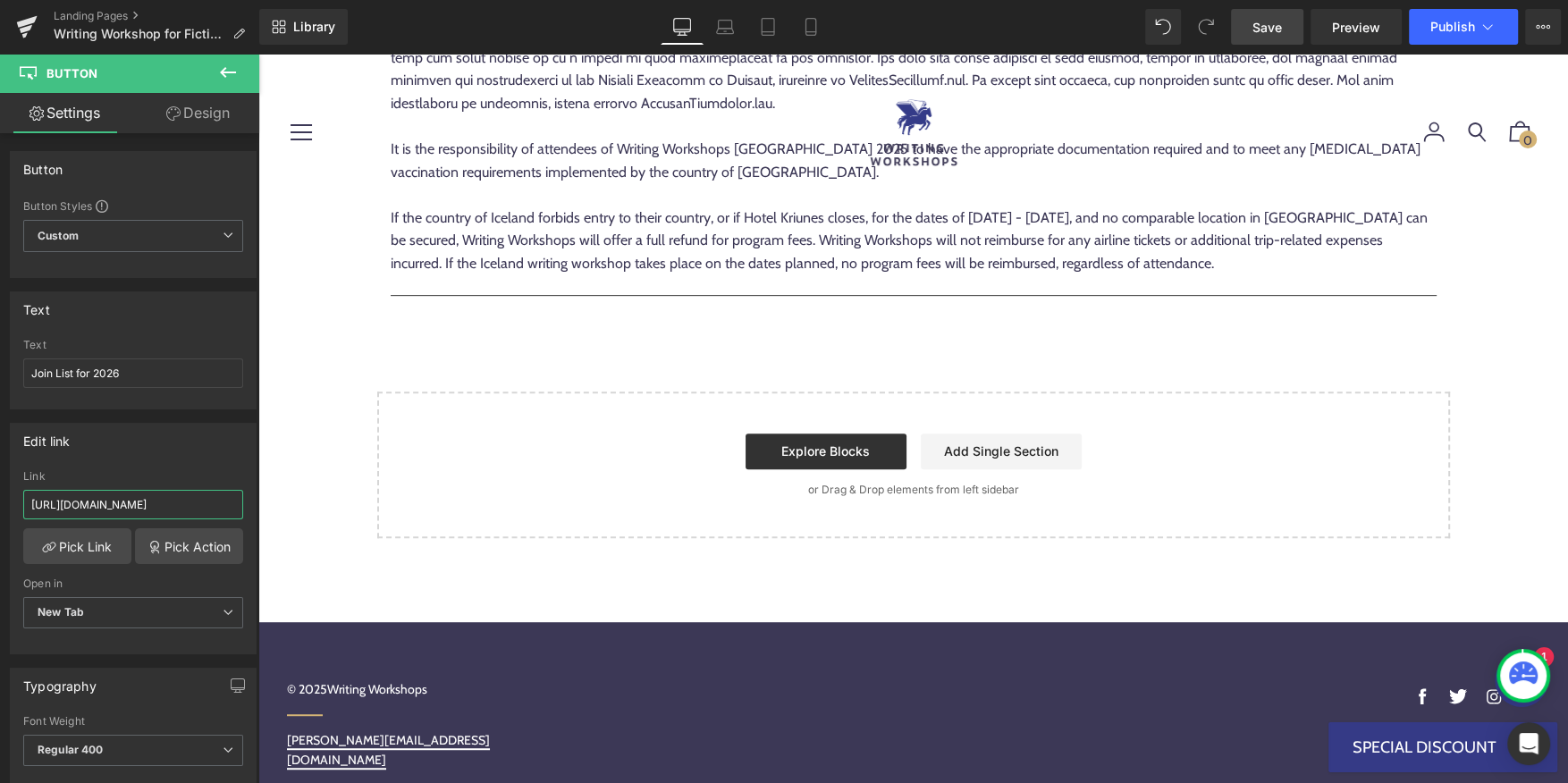
type input "https://writingworkshops.com/pages/writing-workshops-iceland-2026-notifications"
click at [1281, 18] on span "Save" at bounding box center [1266, 27] width 30 height 19
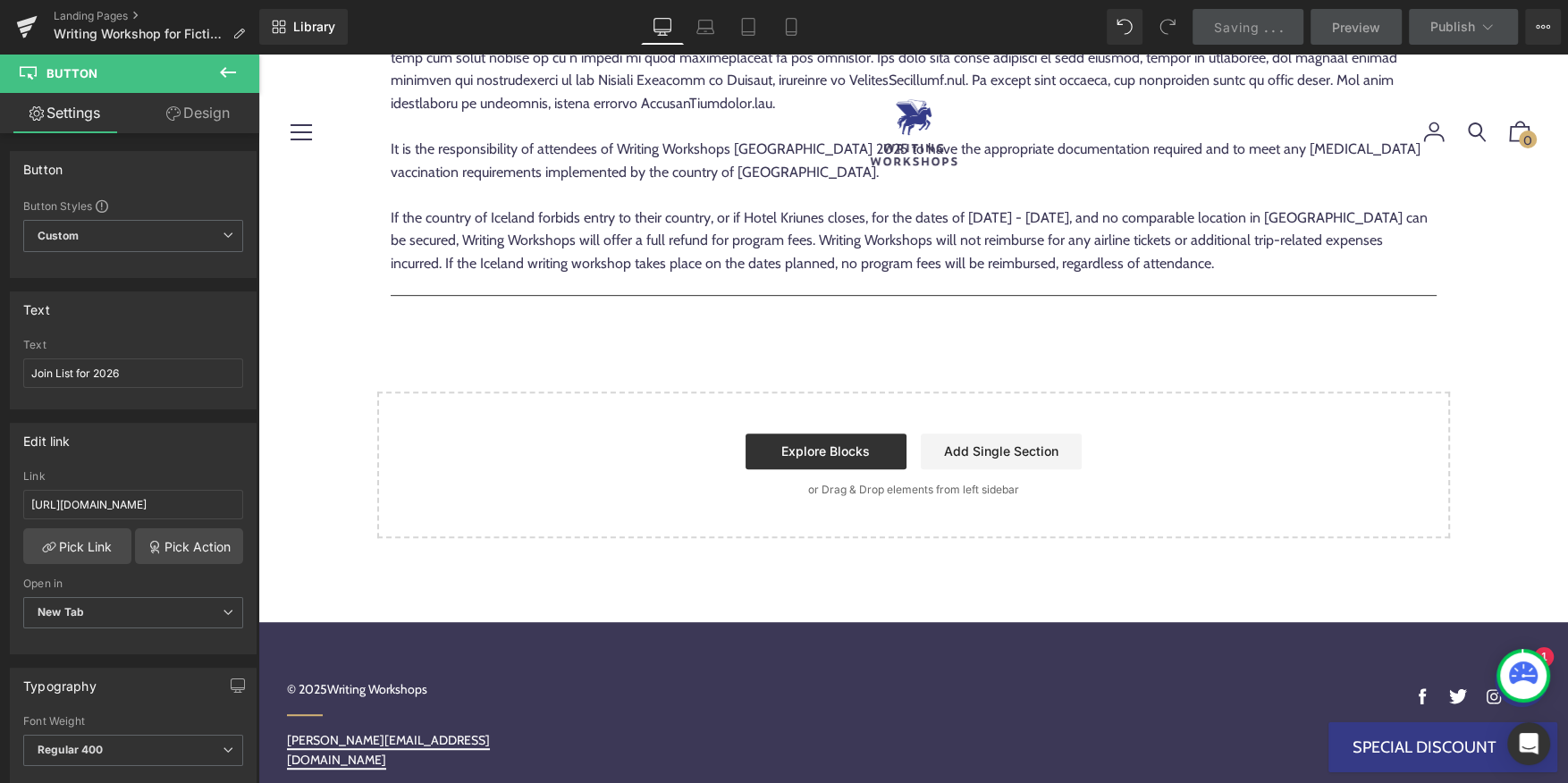
scroll to position [0, 0]
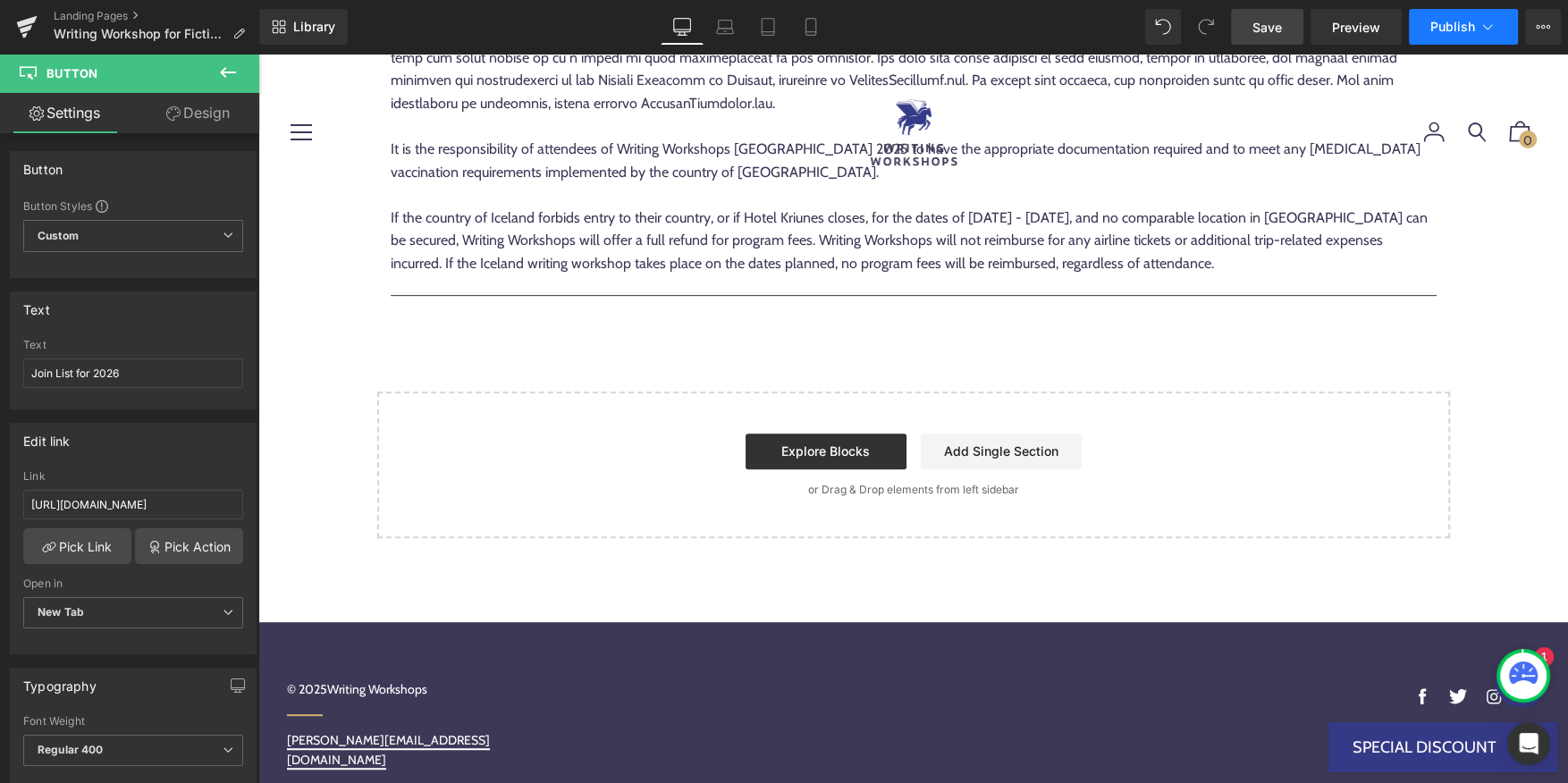
click at [1485, 23] on icon at bounding box center [1488, 27] width 18 height 18
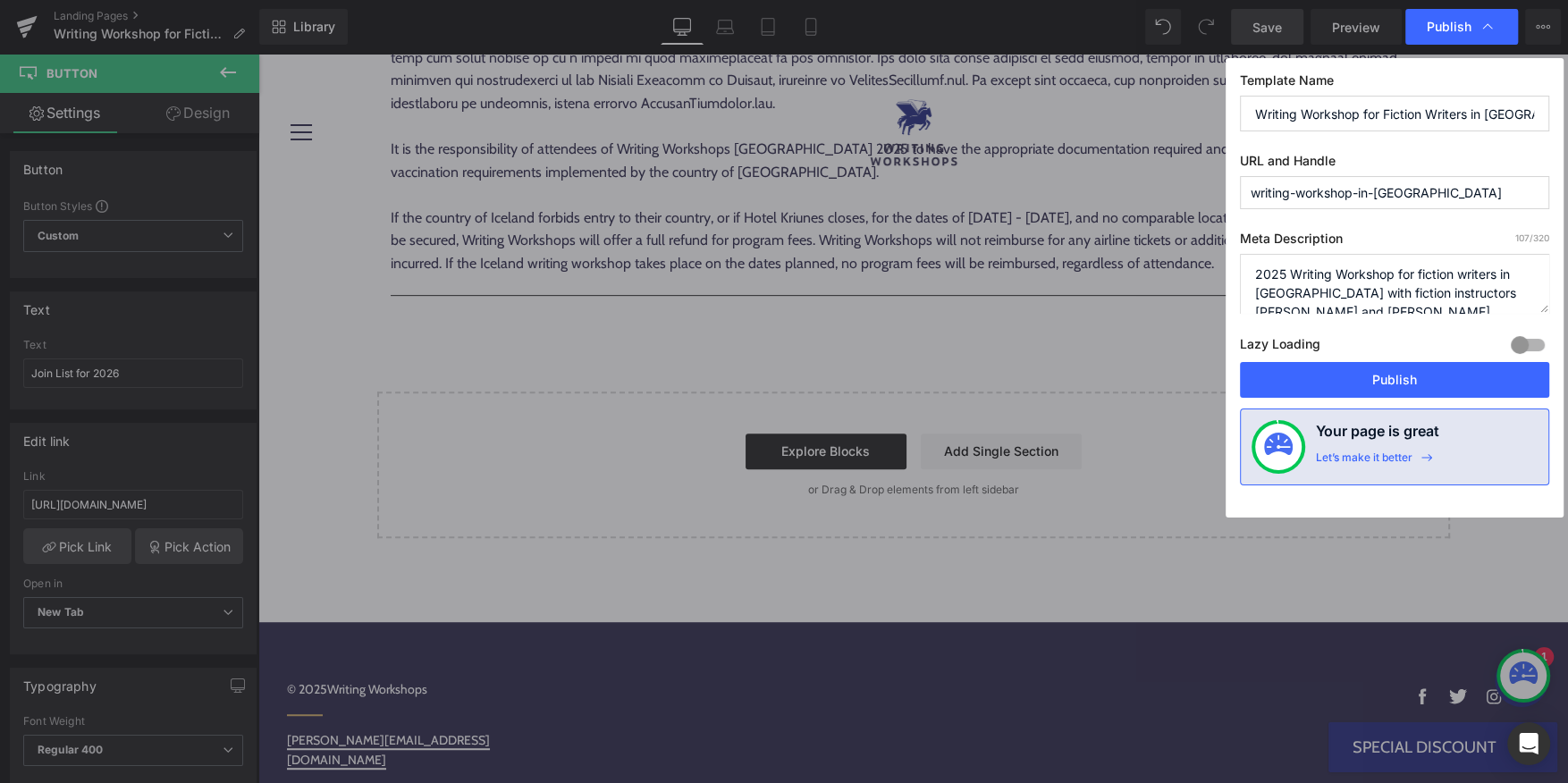
click at [1269, 277] on textarea "2025 Writing Workshop for fiction writers in Iceland with fiction instructors J…" at bounding box center [1394, 284] width 310 height 60
type textarea "2026 Writing Workshop for fiction writers in Iceland with fiction instructors J…"
click at [1322, 381] on button "Publish" at bounding box center [1394, 380] width 310 height 36
